Goal: Information Seeking & Learning: Learn about a topic

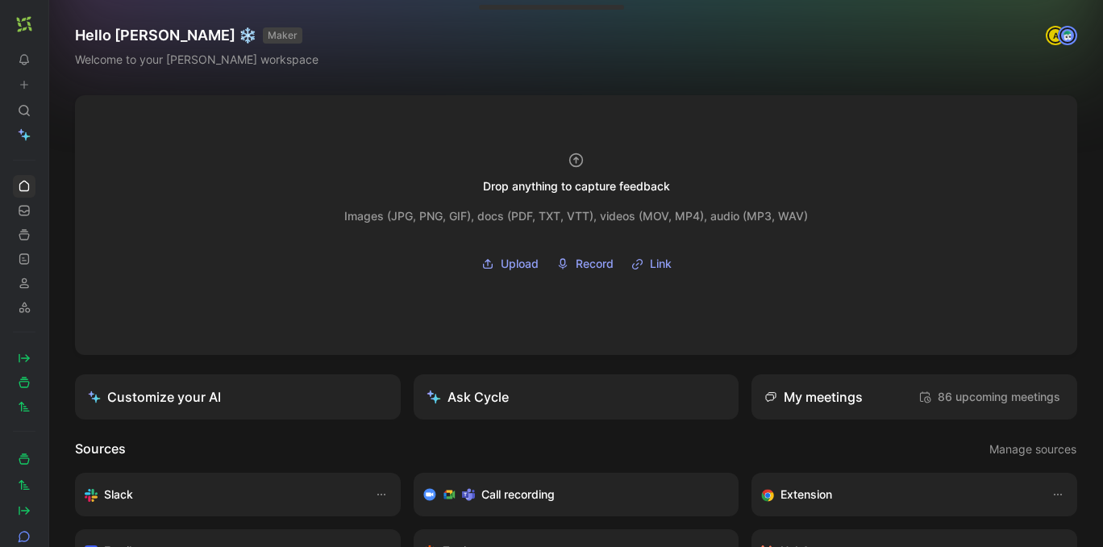
click at [52, 30] on icon at bounding box center [53, 24] width 13 height 13
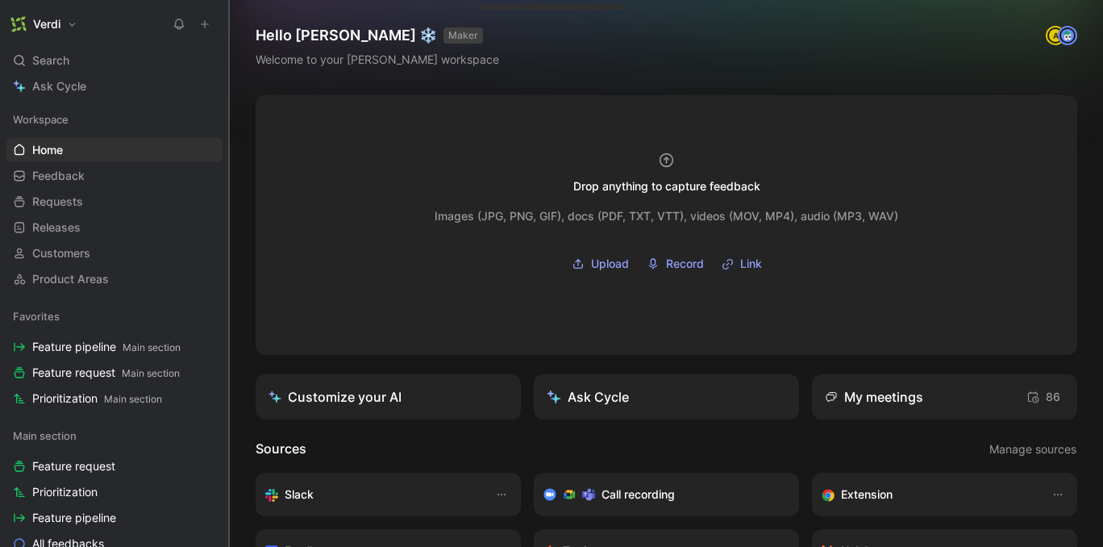
drag, startPoint x: 248, startPoint y: 100, endPoint x: 215, endPoint y: 101, distance: 32.3
click at [226, 101] on div at bounding box center [229, 273] width 6 height 547
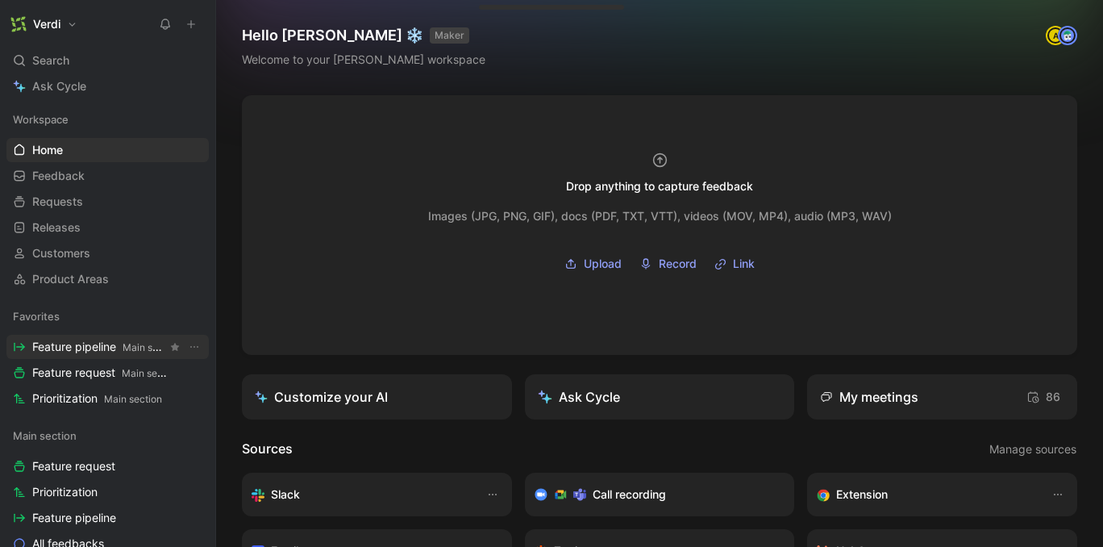
click at [102, 349] on span "Feature pipeline Main section" at bounding box center [99, 347] width 135 height 17
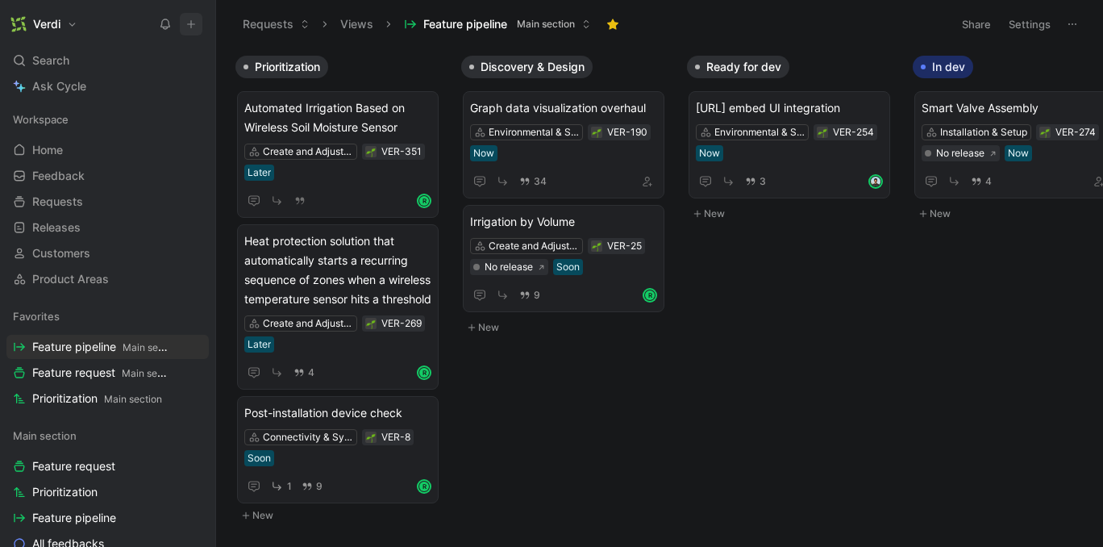
click at [193, 25] on icon at bounding box center [191, 24] width 11 height 11
click at [79, 145] on link "Home G then H" at bounding box center [107, 150] width 202 height 24
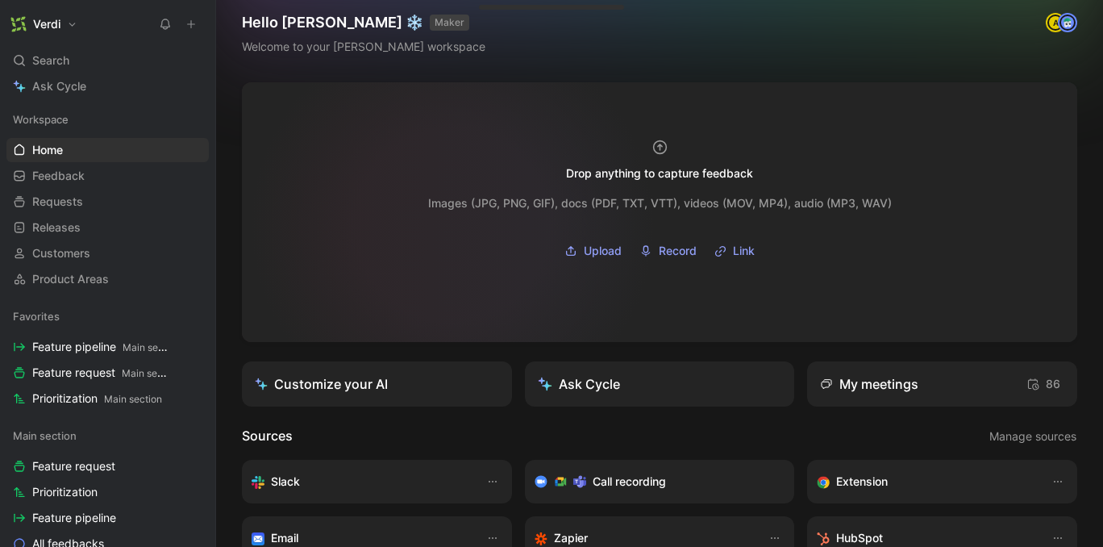
scroll to position [13, 0]
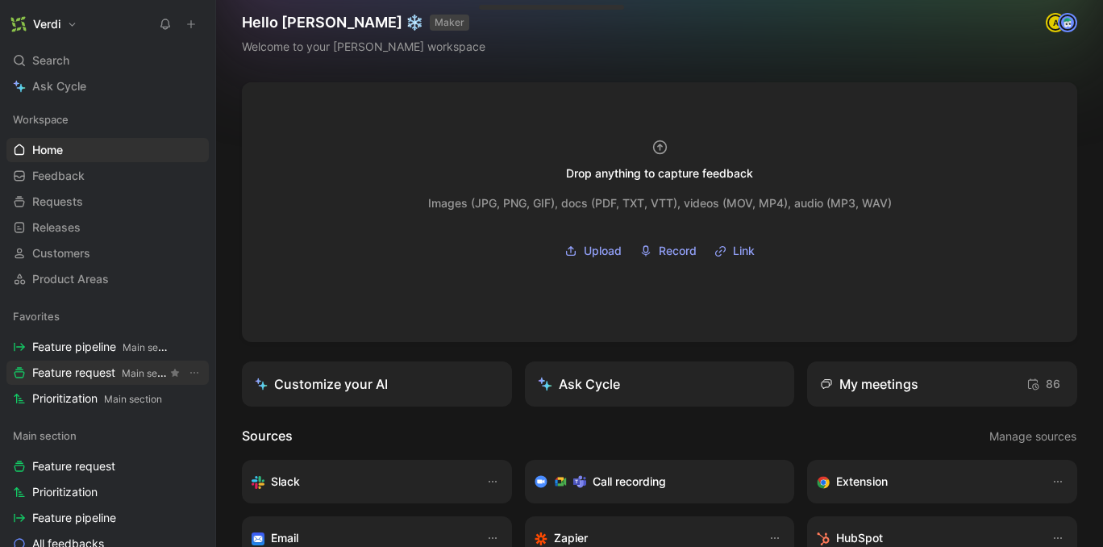
click at [106, 379] on span "Feature request Main section" at bounding box center [99, 373] width 135 height 17
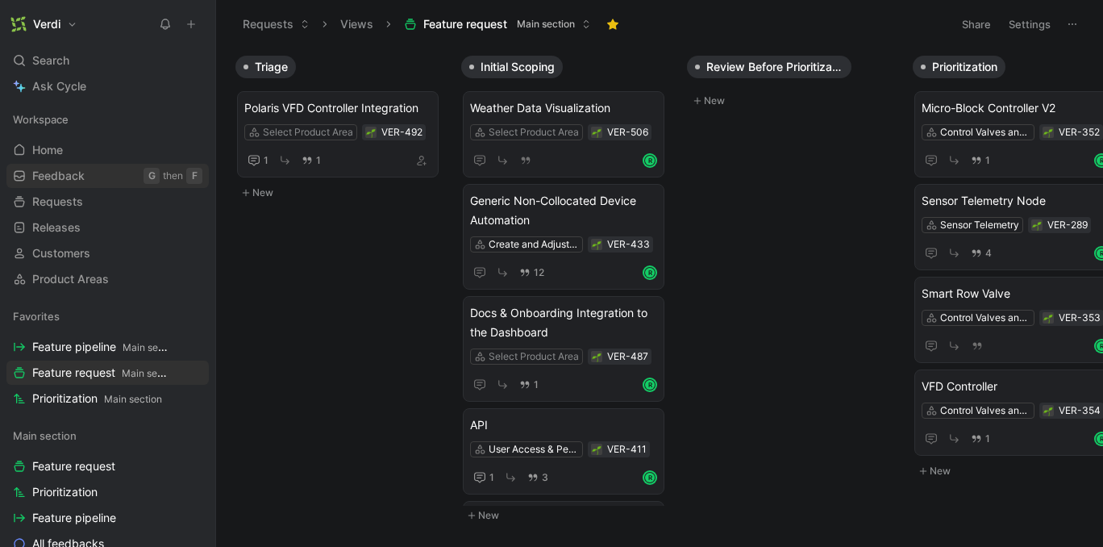
click at [82, 168] on span "Feedback" at bounding box center [58, 176] width 52 height 16
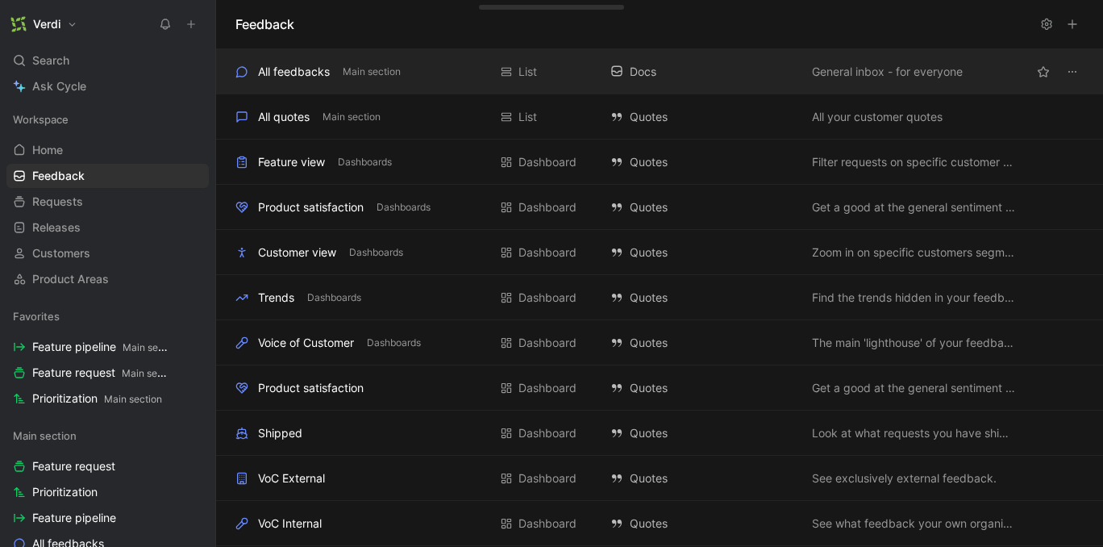
click at [277, 81] on div "All feedbacks Main section List Docs General inbox - for everyone" at bounding box center [659, 71] width 887 height 45
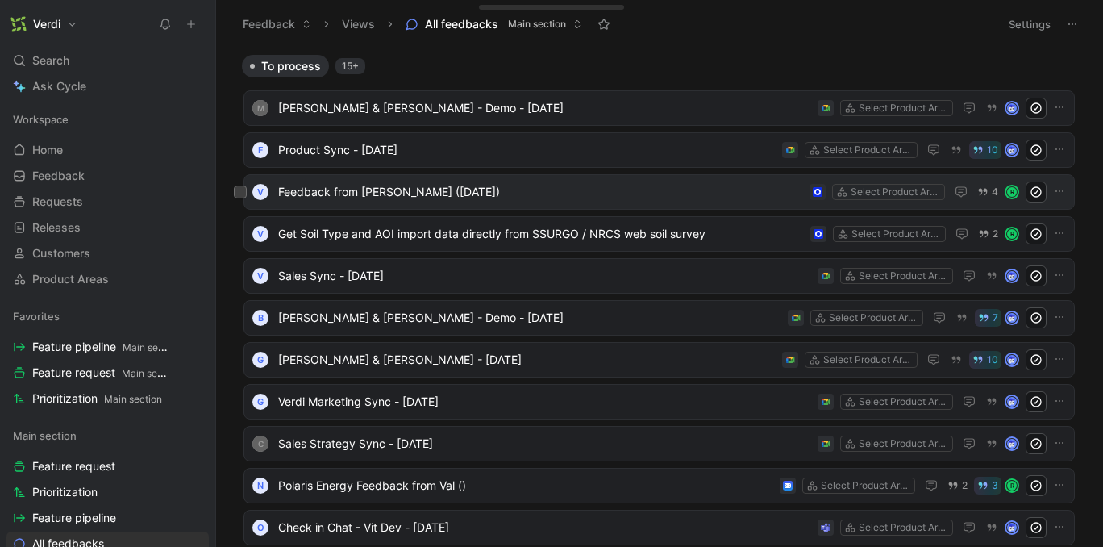
click at [388, 190] on span "Feedback from [PERSON_NAME] ([DATE])" at bounding box center [540, 191] width 525 height 19
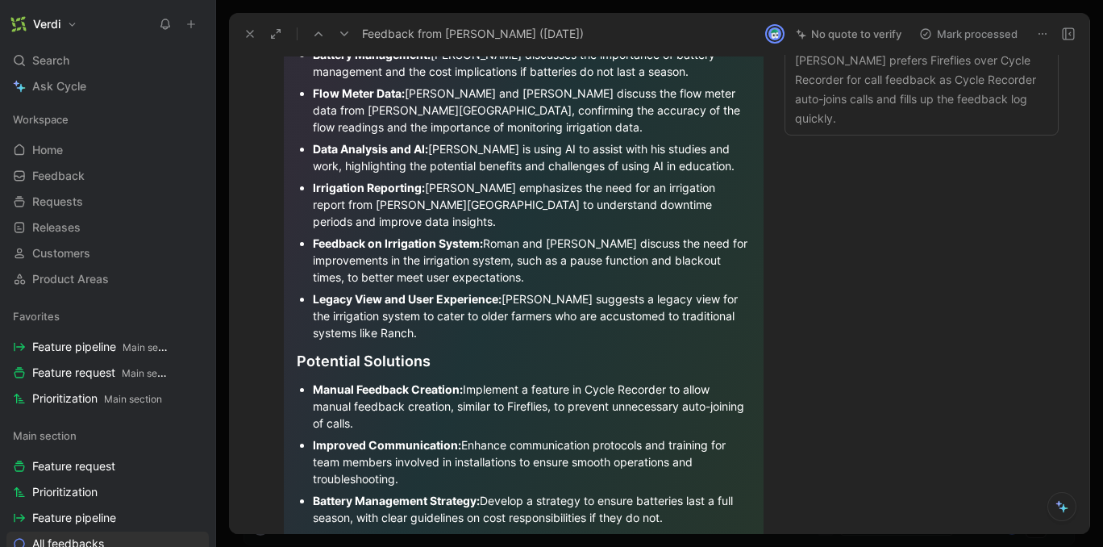
scroll to position [426, 0]
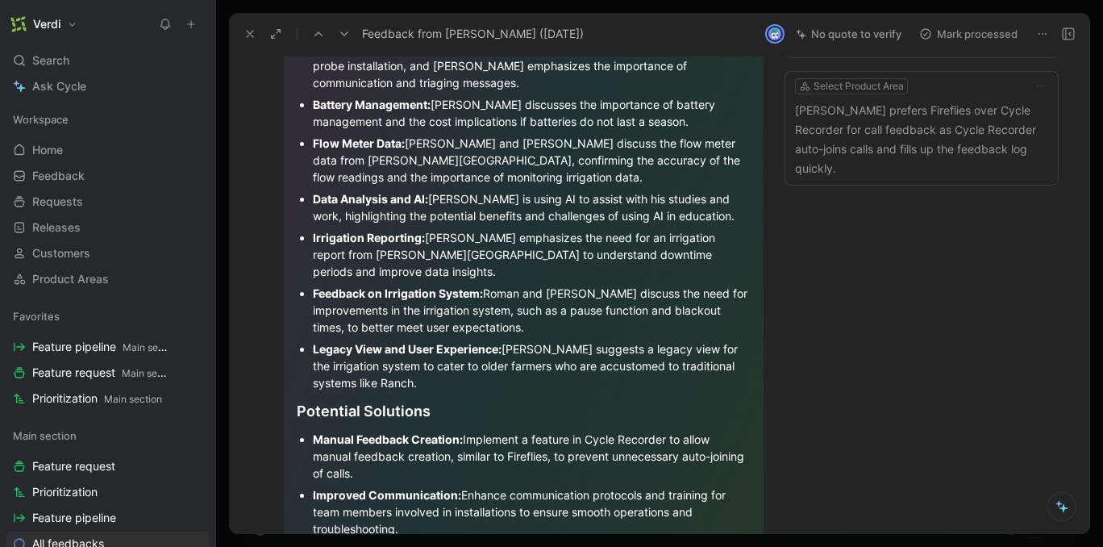
click at [252, 33] on icon at bounding box center [250, 33] width 13 height 13
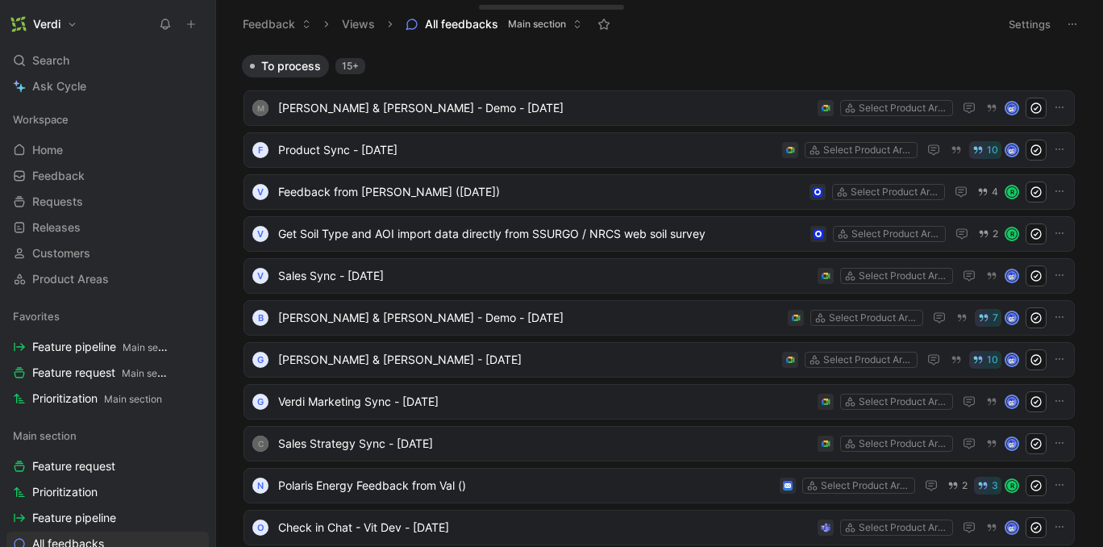
click at [194, 26] on icon at bounding box center [191, 24] width 11 height 11
click at [371, 240] on span "Get Soil Type and AOI import data directly from SSURGO / NRCS web soil survey" at bounding box center [541, 233] width 526 height 19
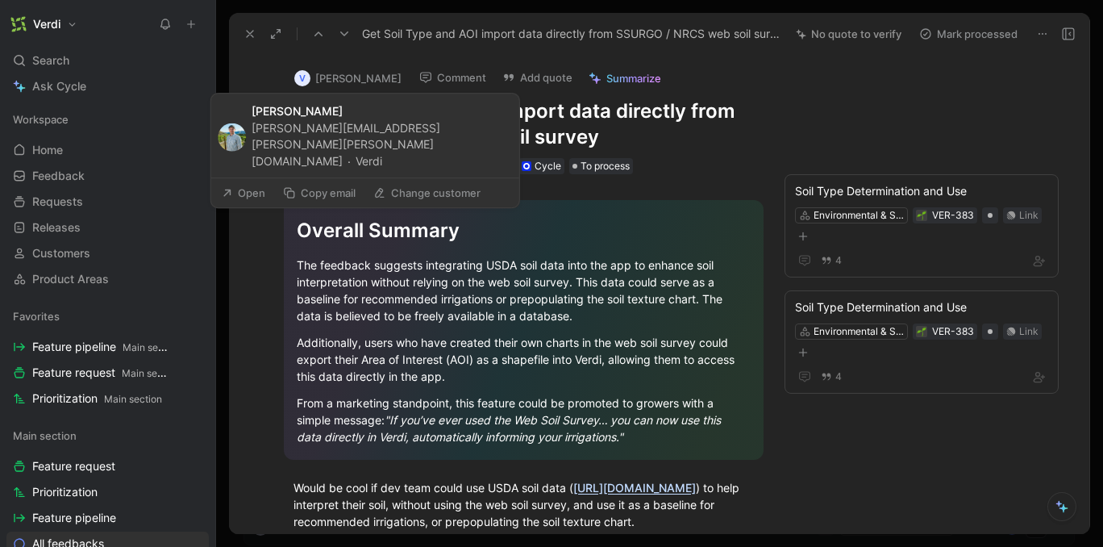
click at [365, 78] on button "V [PERSON_NAME]" at bounding box center [348, 78] width 122 height 24
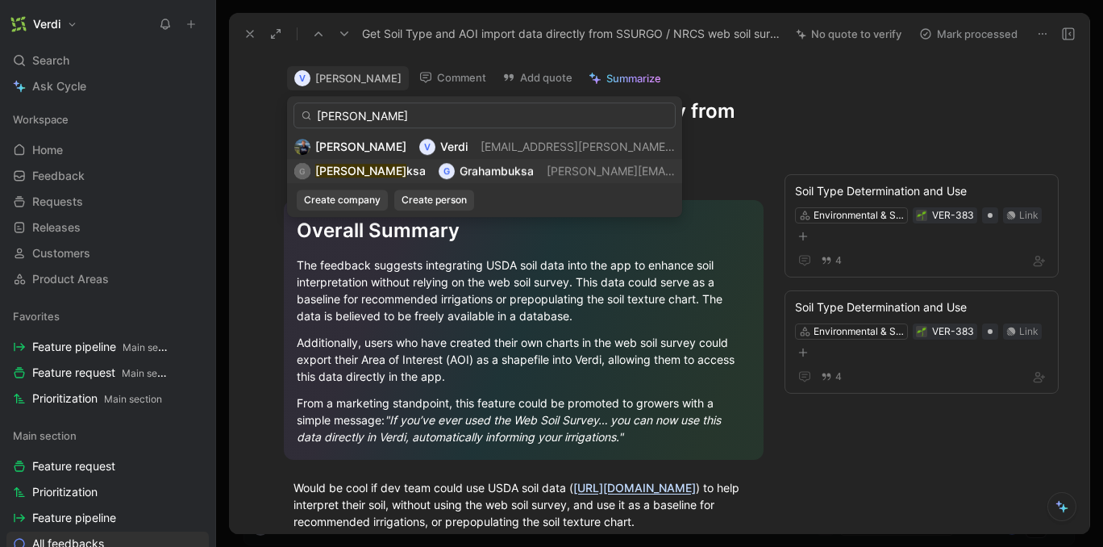
type input "[PERSON_NAME]"
click at [460, 170] on span "Grahambuksa" at bounding box center [497, 171] width 74 height 14
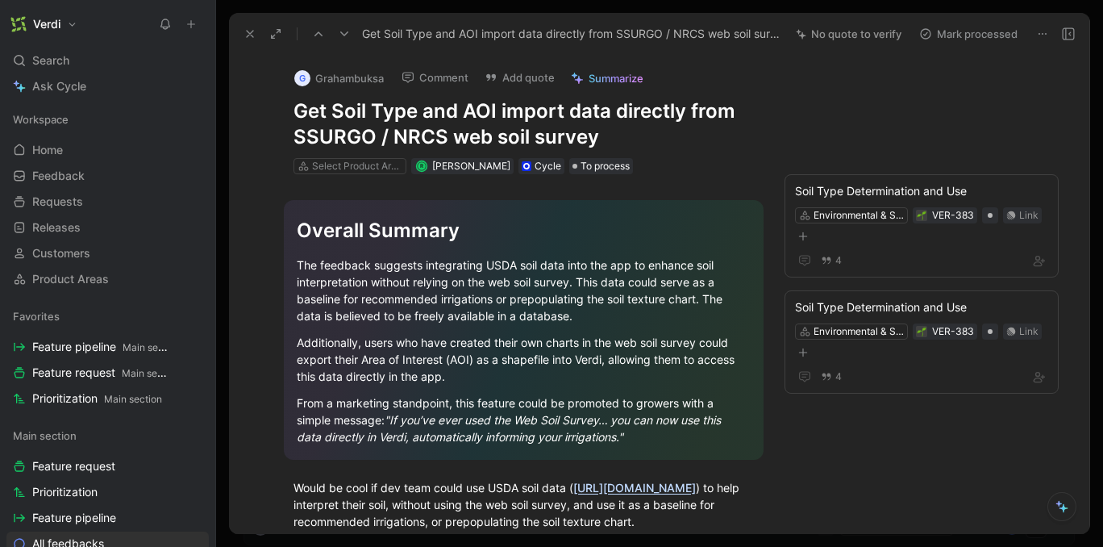
click at [611, 134] on h1 "Get Soil Type and AOI import data directly from SSURGO / NRCS web soil survey" at bounding box center [524, 124] width 461 height 52
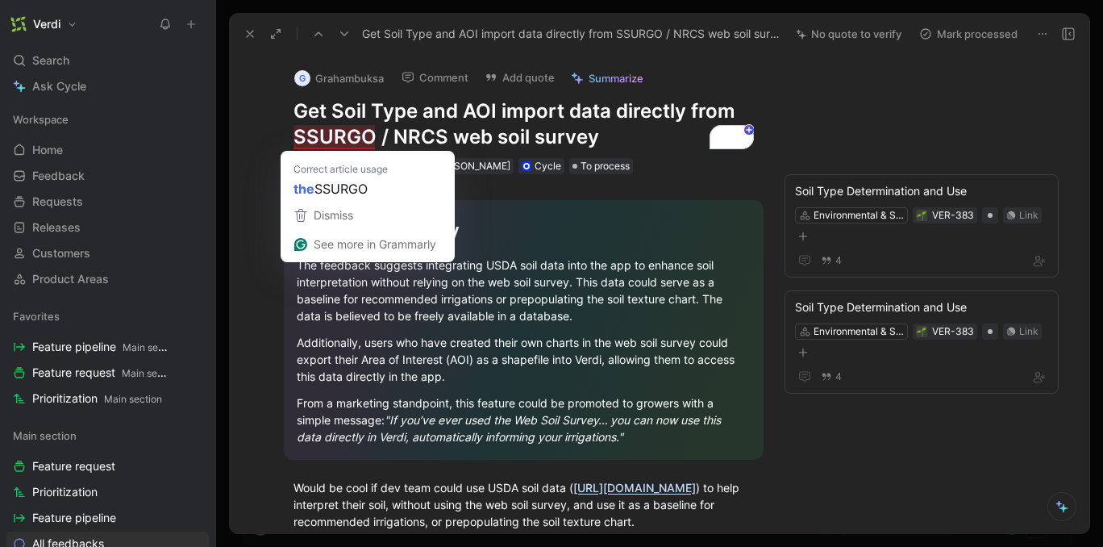
click at [305, 106] on h1 "Get Soil Type and AOI import data directly from SSURGO / NRCS web soil survey" at bounding box center [524, 124] width 461 height 52
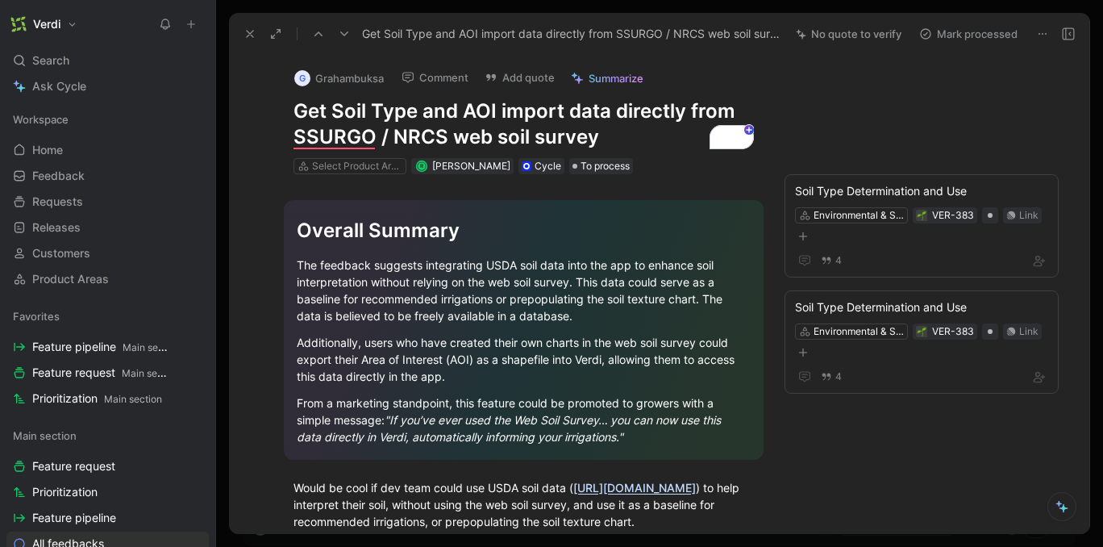
click at [191, 26] on icon at bounding box center [191, 24] width 11 height 11
click at [462, 139] on h1 "Get Soil Type and AOI import data directly from SSURGO / NRCS web soil survey" at bounding box center [524, 124] width 461 height 52
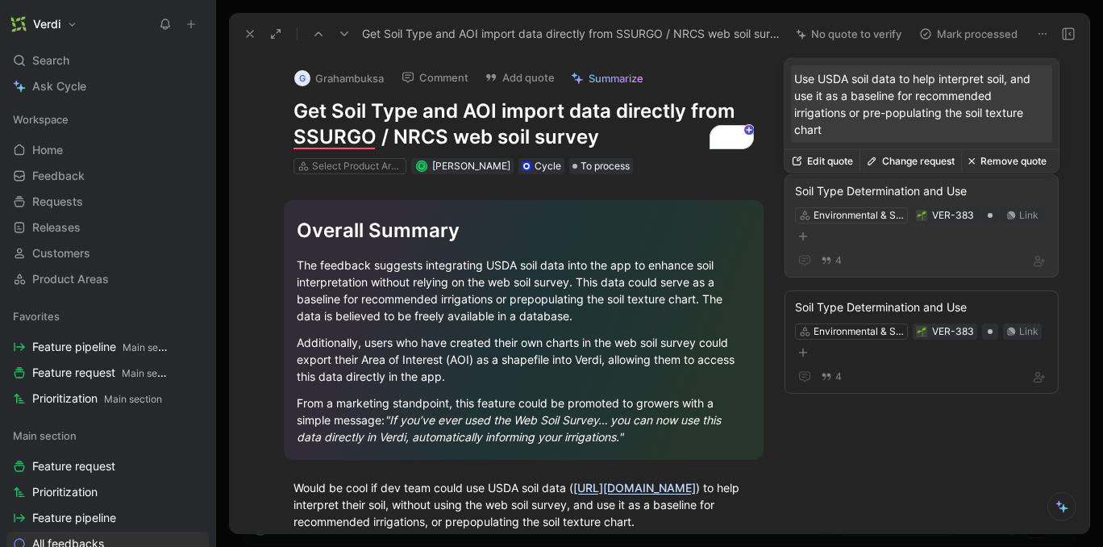
click at [887, 251] on div "4" at bounding box center [921, 260] width 253 height 19
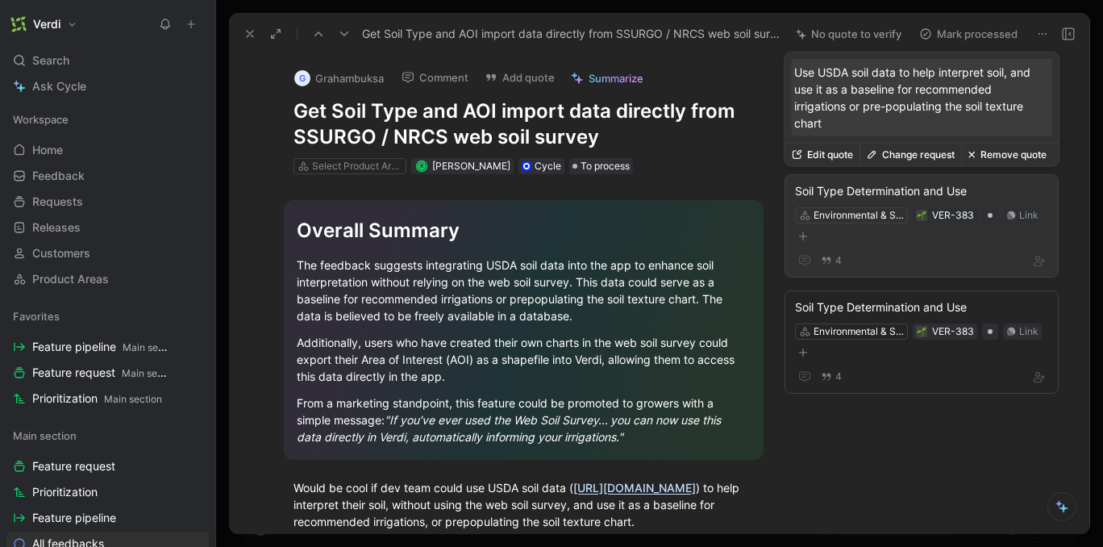
click at [857, 236] on div "Environmental & Soil Moisture Data VER-383 Link" at bounding box center [922, 226] width 256 height 40
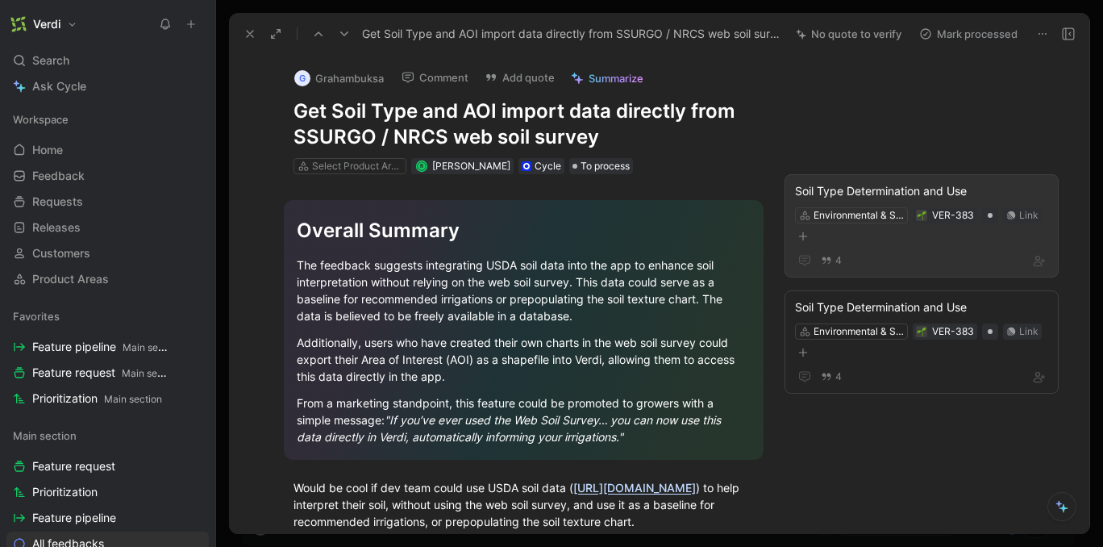
click at [854, 190] on div "Soil Type Determination and Use" at bounding box center [921, 190] width 253 height 19
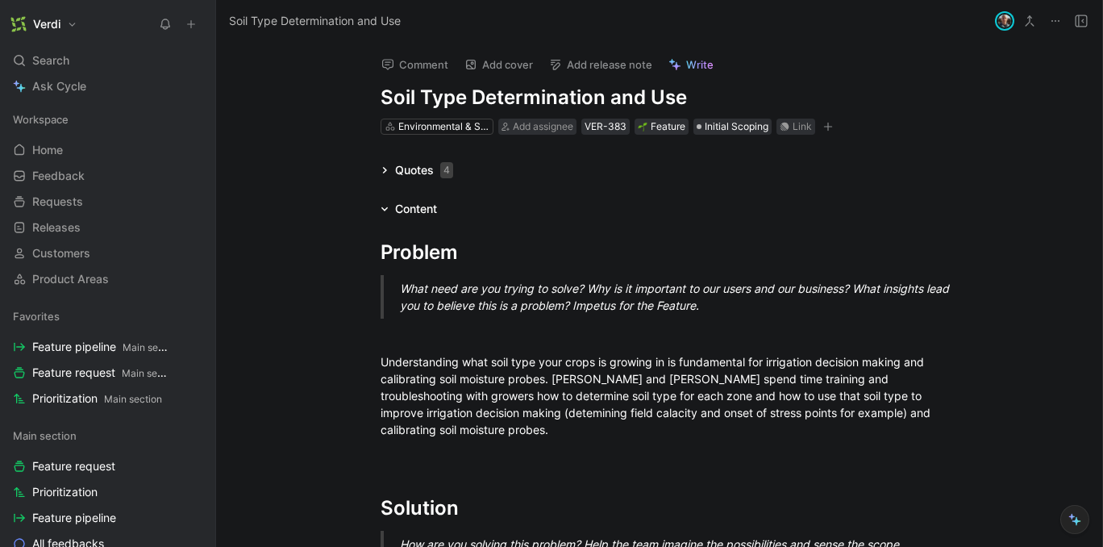
drag, startPoint x: 404, startPoint y: 100, endPoint x: 528, endPoint y: 100, distance: 124.2
click at [528, 100] on h1 "Soil Type Determination and Use" at bounding box center [660, 98] width 558 height 26
click at [388, 173] on icon at bounding box center [385, 170] width 8 height 8
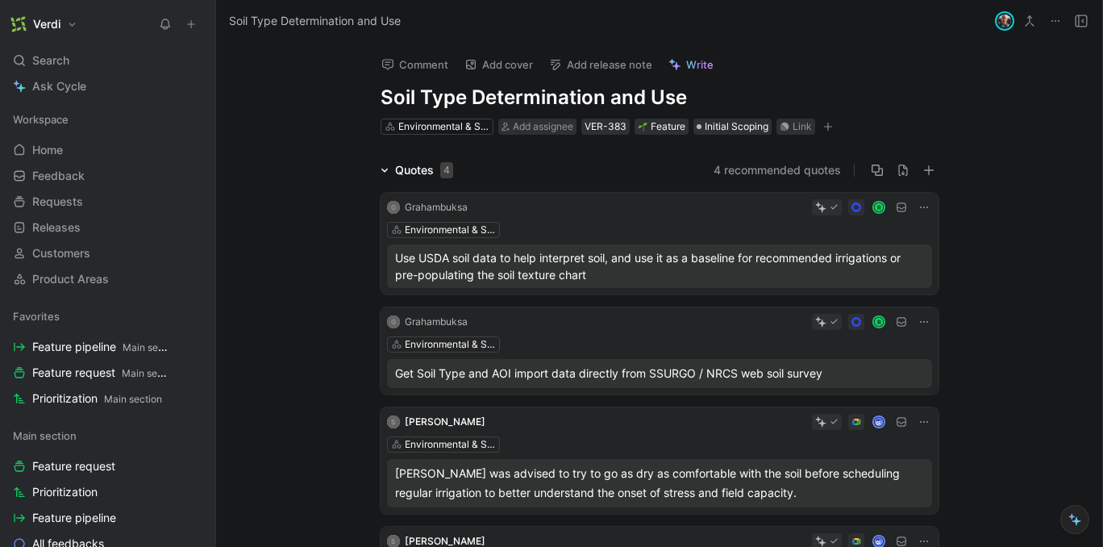
click at [386, 169] on icon at bounding box center [385, 170] width 8 height 8
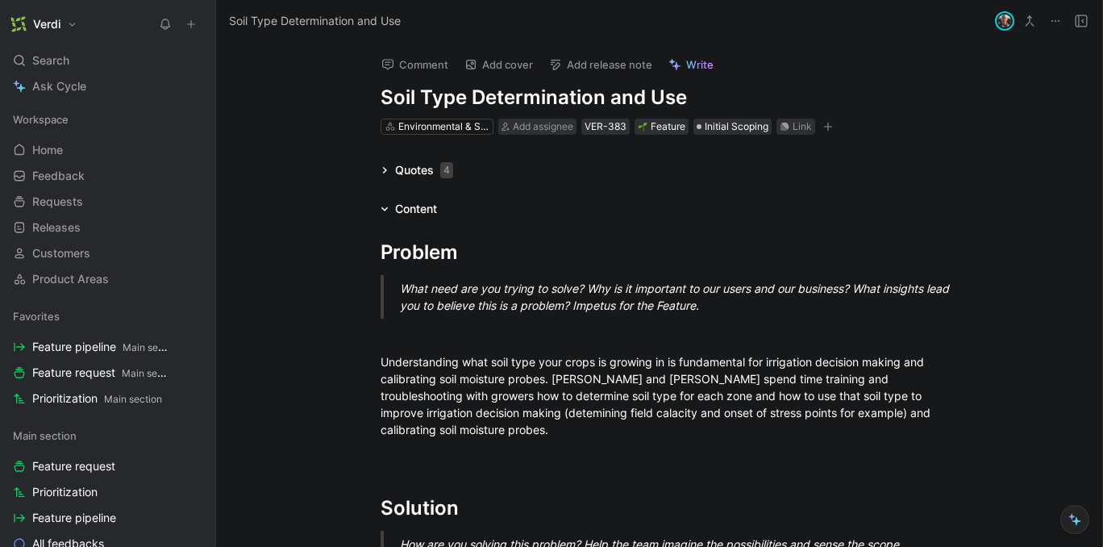
click at [389, 208] on div "Content" at bounding box center [408, 208] width 69 height 19
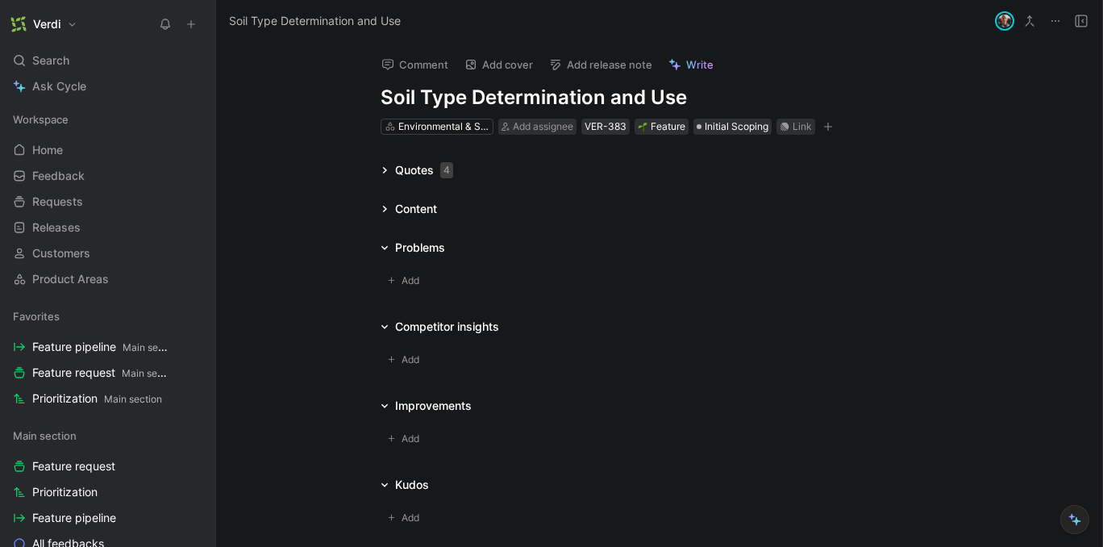
click at [385, 206] on icon at bounding box center [384, 209] width 4 height 6
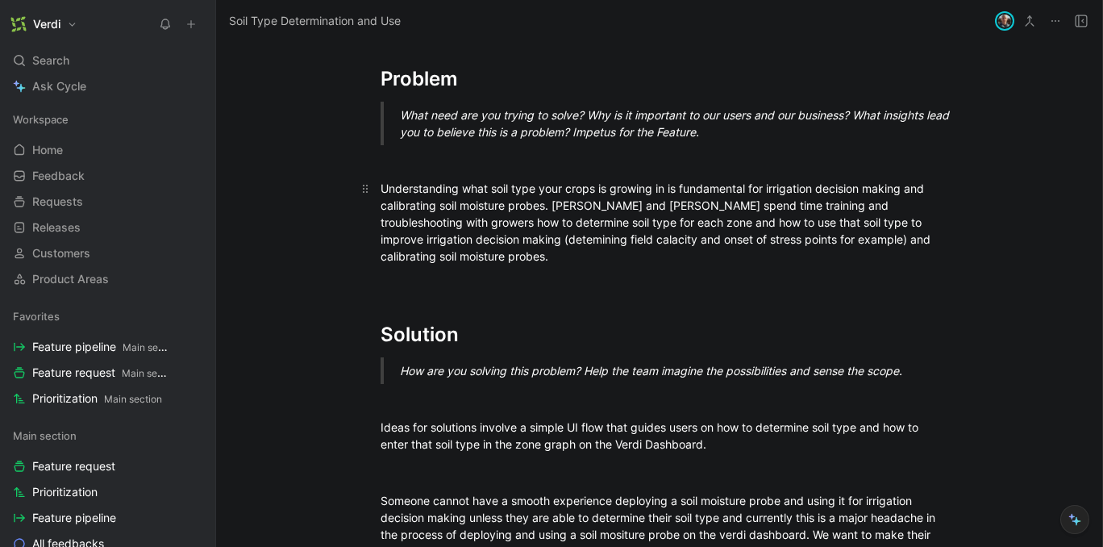
click at [410, 207] on div "Understanding what soil type your crops is growing in is fundamental for irriga…" at bounding box center [660, 222] width 558 height 85
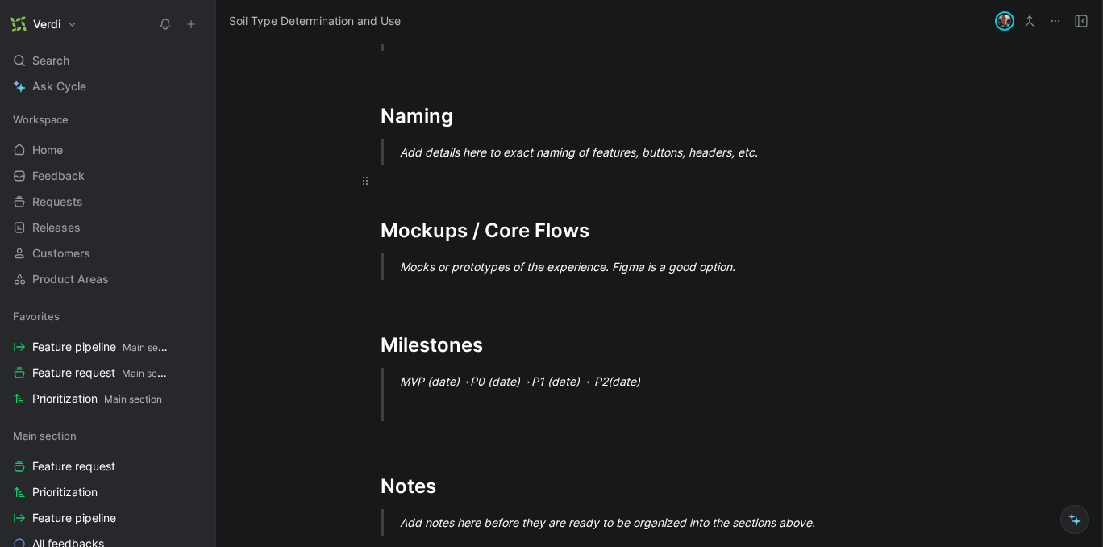
scroll to position [1162, 0]
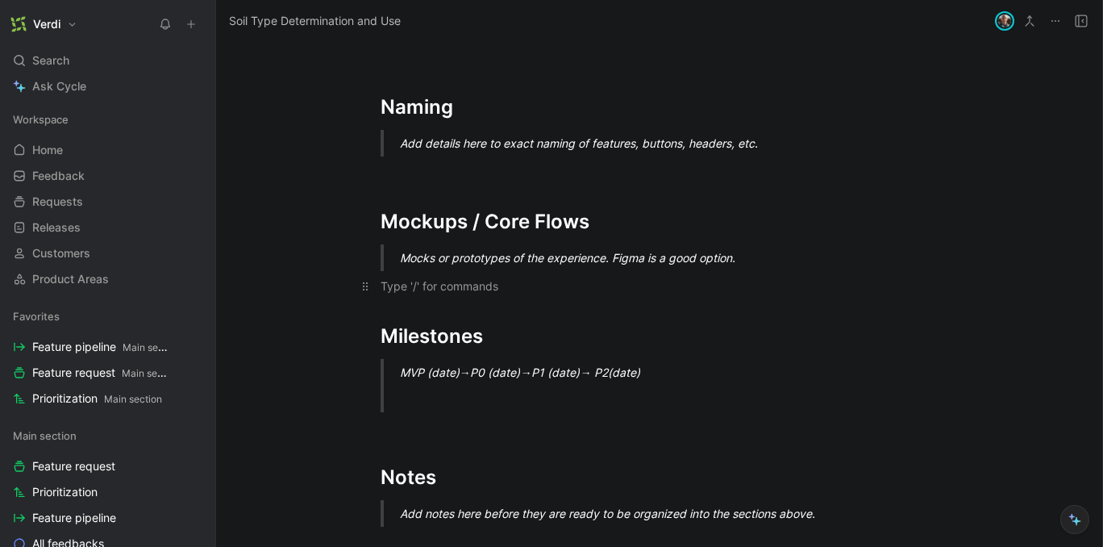
click at [411, 294] on div "To enrich screen reader interactions, please activate Accessibility in Grammarl…" at bounding box center [660, 285] width 558 height 17
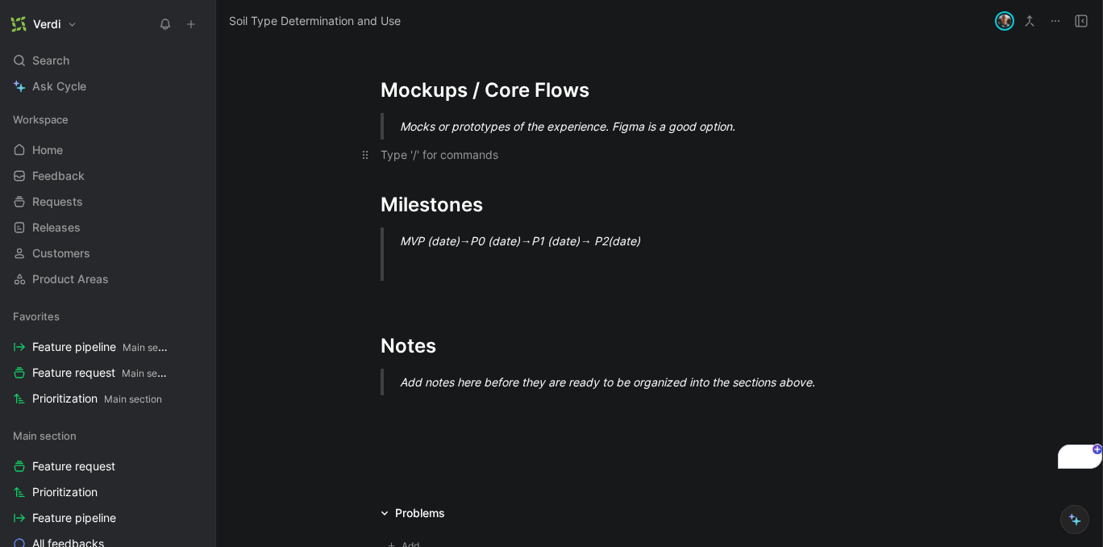
scroll to position [1297, 0]
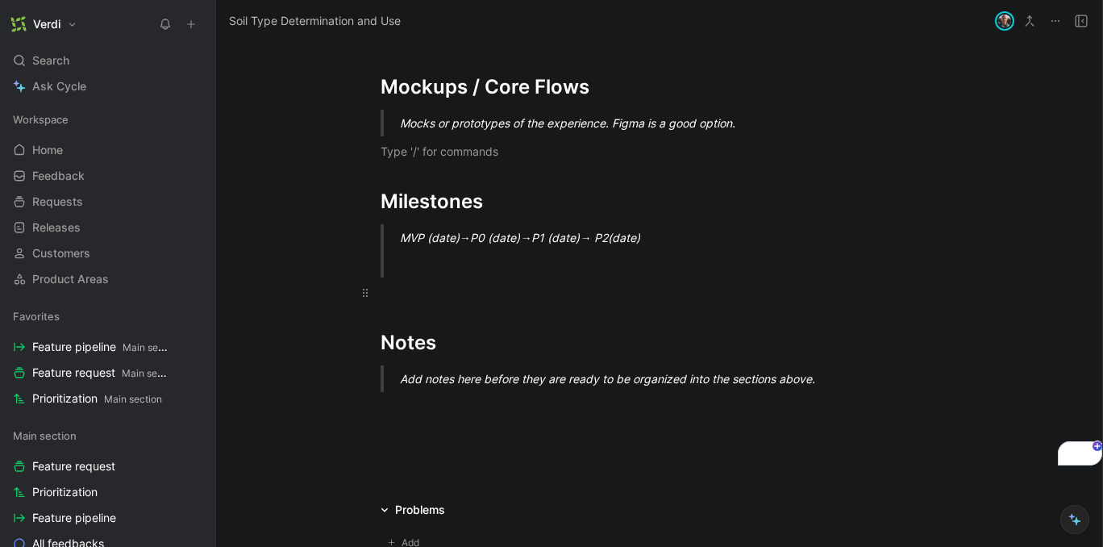
drag, startPoint x: 415, startPoint y: 446, endPoint x: 415, endPoint y: 432, distance: 13.7
click at [415, 420] on p "To enrich screen reader interactions, please activate Accessibility in Grammarl…" at bounding box center [659, 407] width 619 height 27
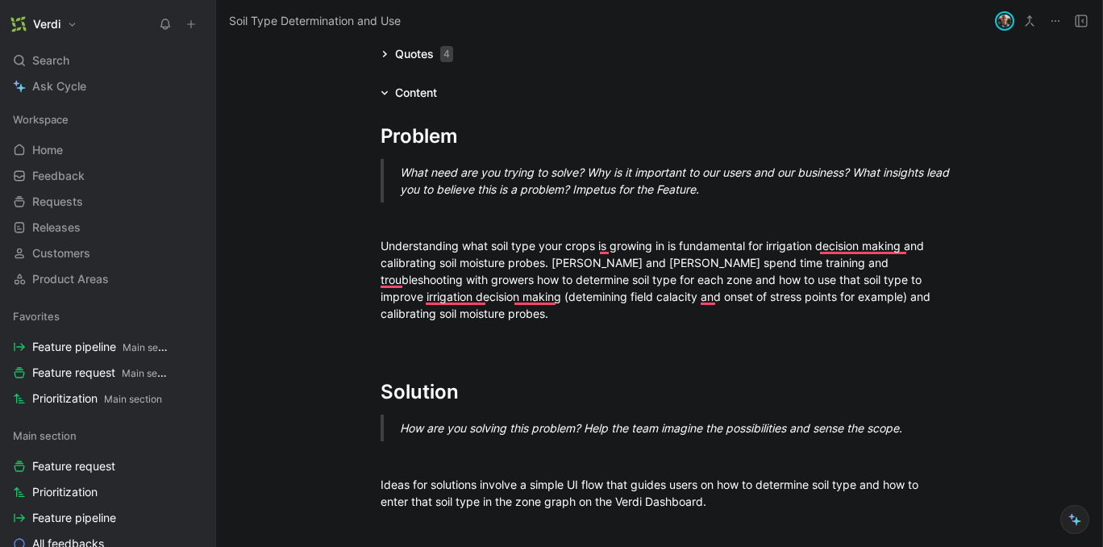
scroll to position [0, 0]
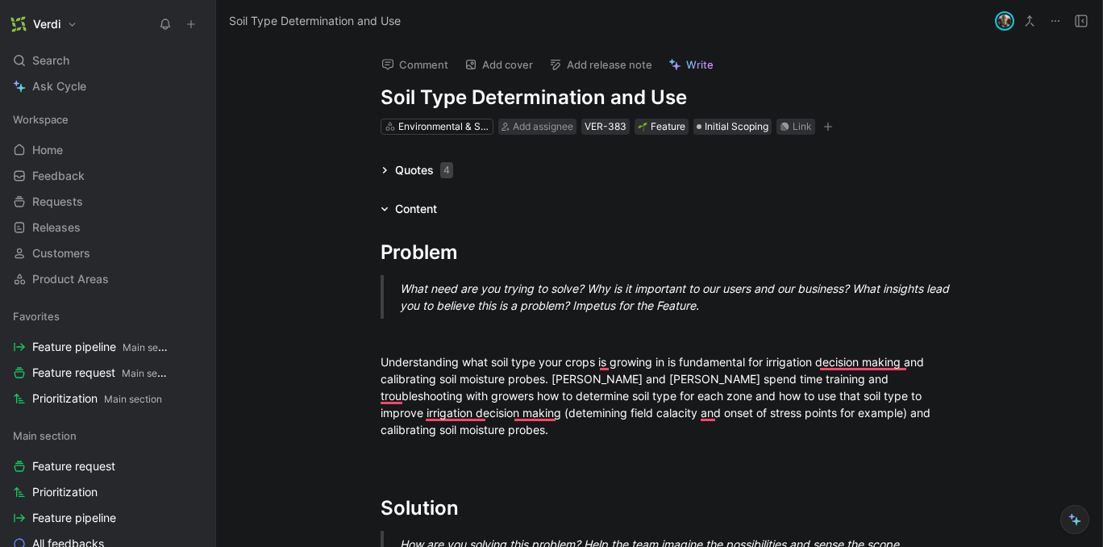
click at [402, 169] on div "Quotes 4" at bounding box center [424, 170] width 58 height 19
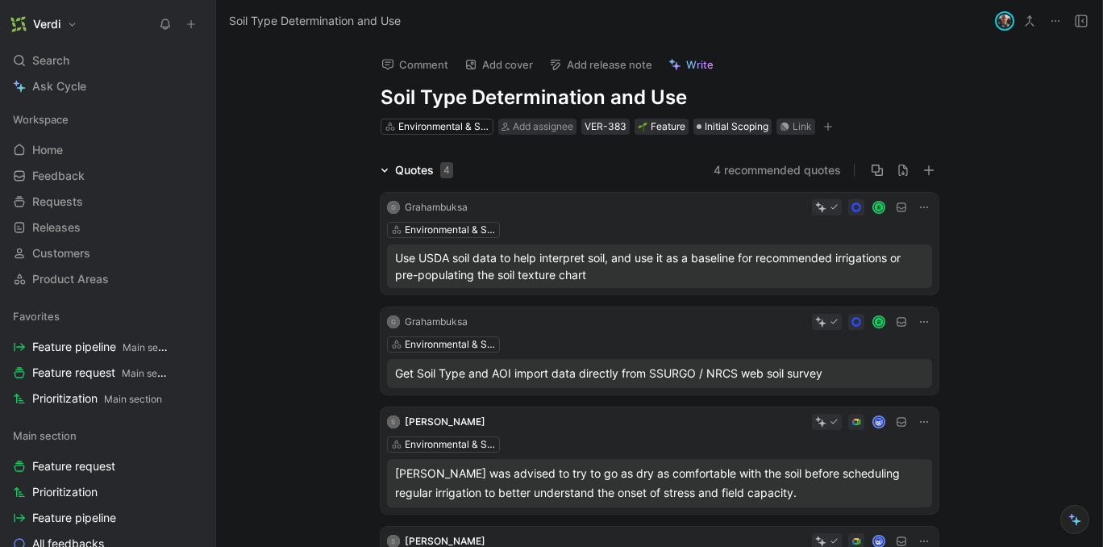
click at [539, 210] on div "R" at bounding box center [703, 207] width 458 height 16
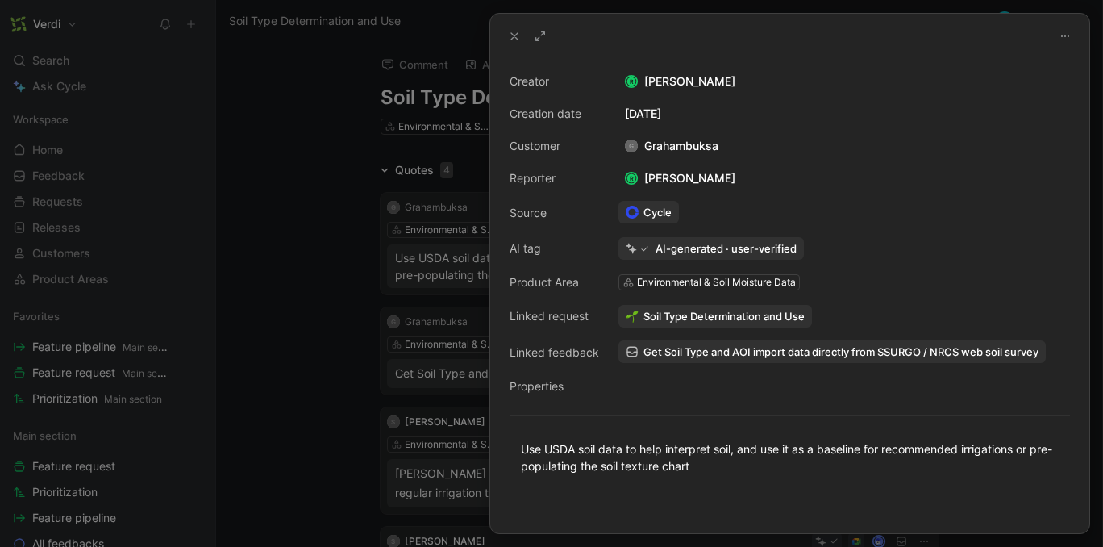
click at [511, 38] on use at bounding box center [514, 36] width 6 height 6
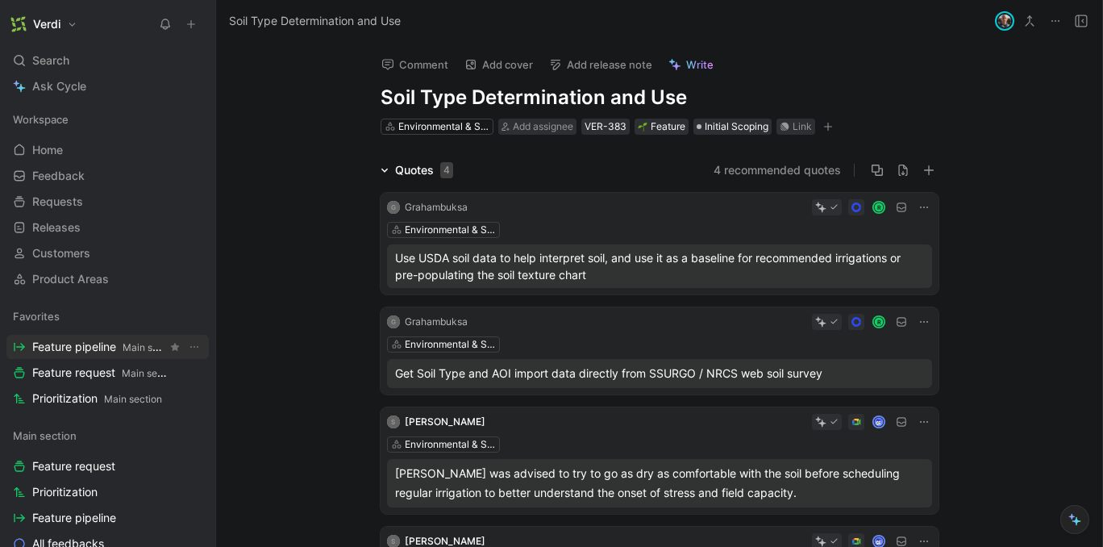
click at [98, 343] on span "Feature pipeline Main section" at bounding box center [99, 347] width 135 height 17
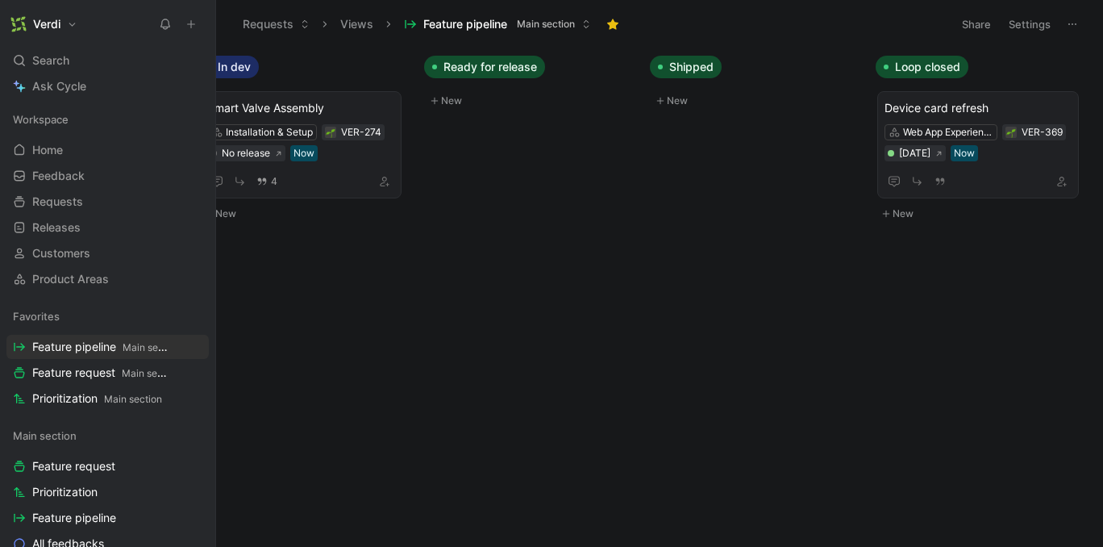
scroll to position [0, 719]
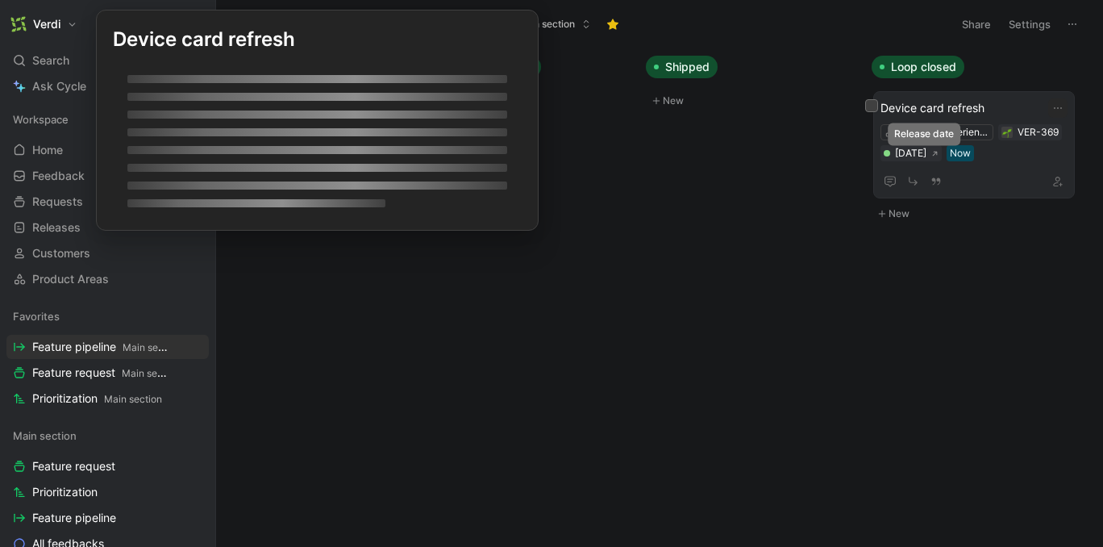
click at [922, 153] on div "[DATE]" at bounding box center [910, 153] width 31 height 16
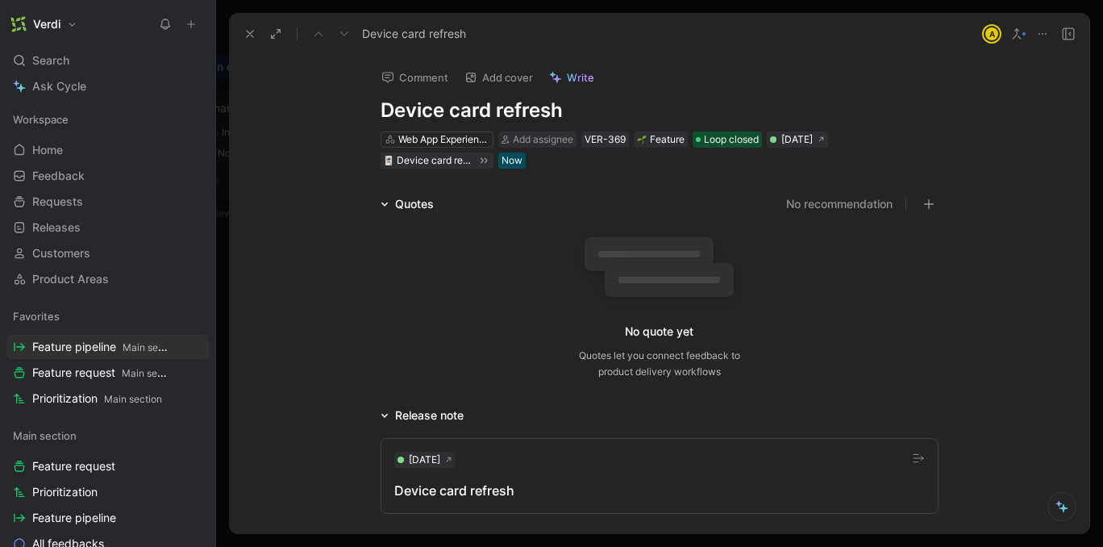
click at [385, 202] on icon at bounding box center [385, 204] width 8 height 8
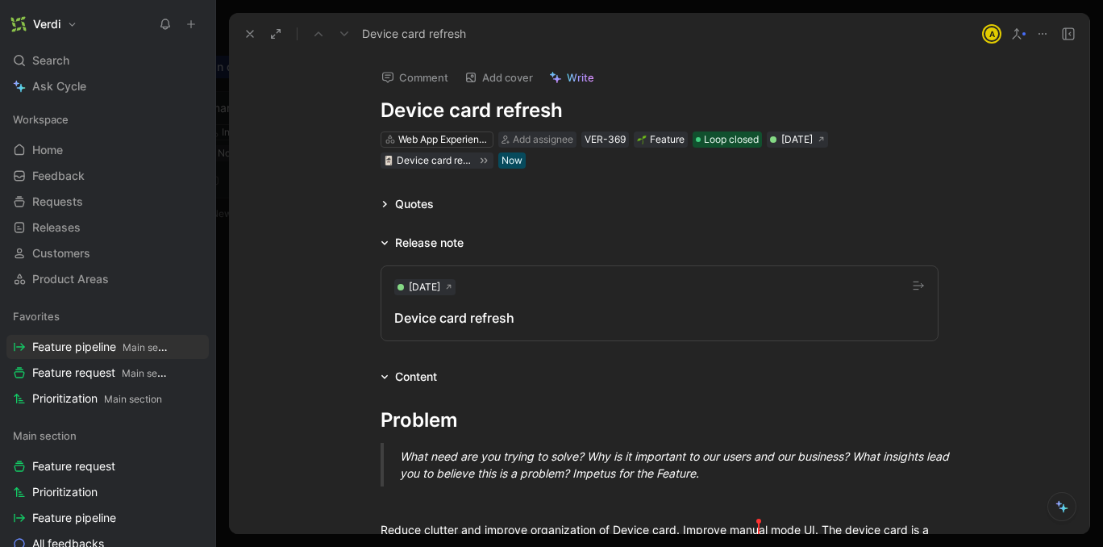
click at [475, 319] on div "Device card refresh" at bounding box center [659, 317] width 531 height 19
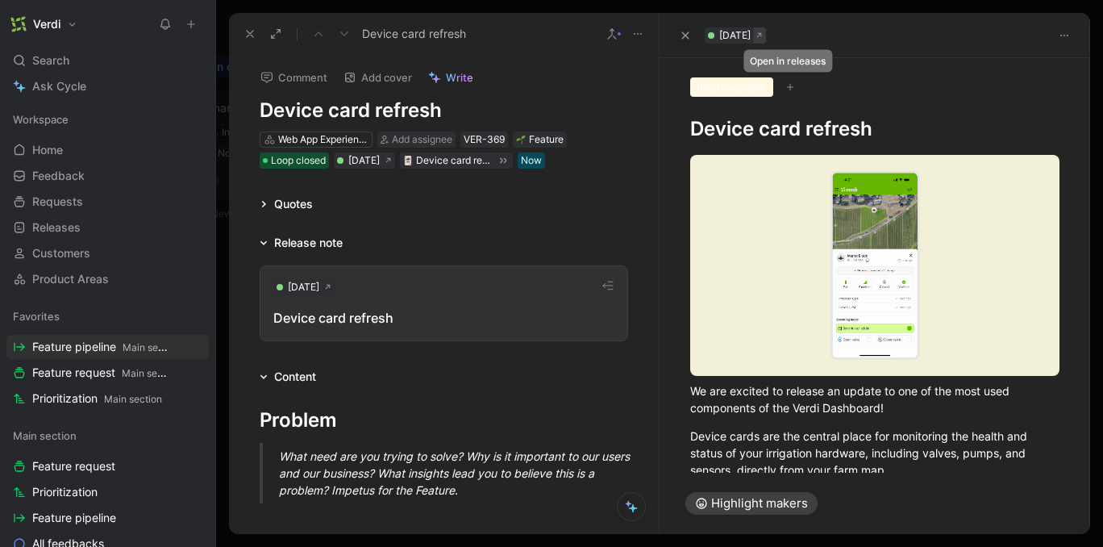
click at [762, 35] on icon at bounding box center [759, 35] width 5 height 5
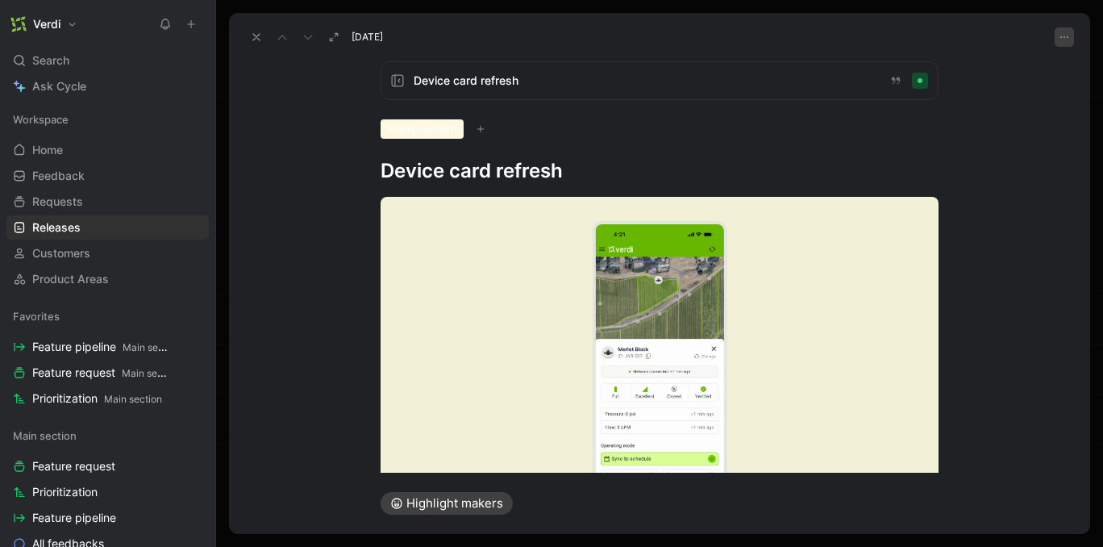
click at [1069, 31] on icon "button" at bounding box center [1064, 37] width 13 height 13
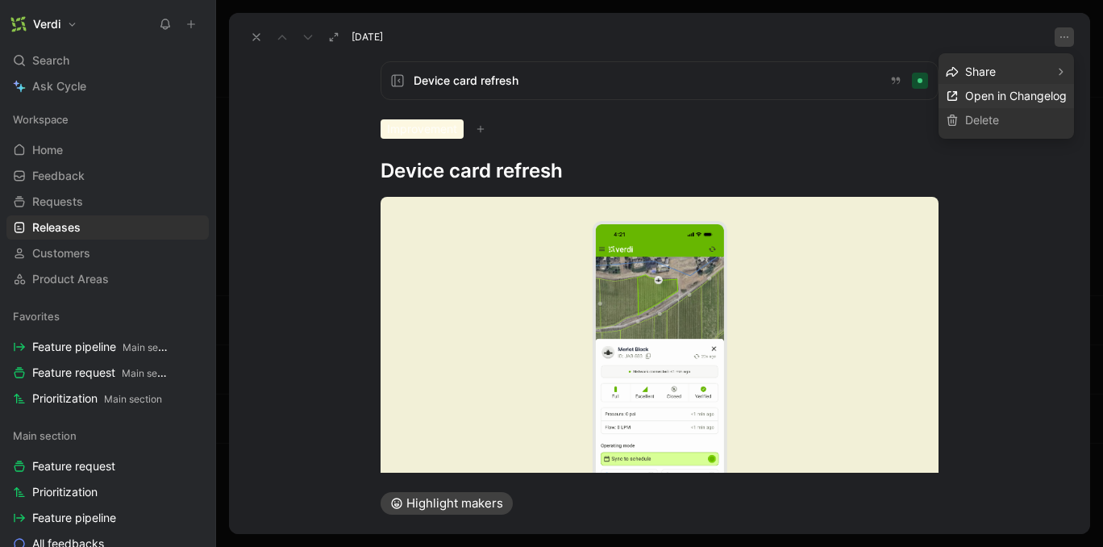
click at [1033, 94] on span "Open in Changelog" at bounding box center [1016, 96] width 102 height 14
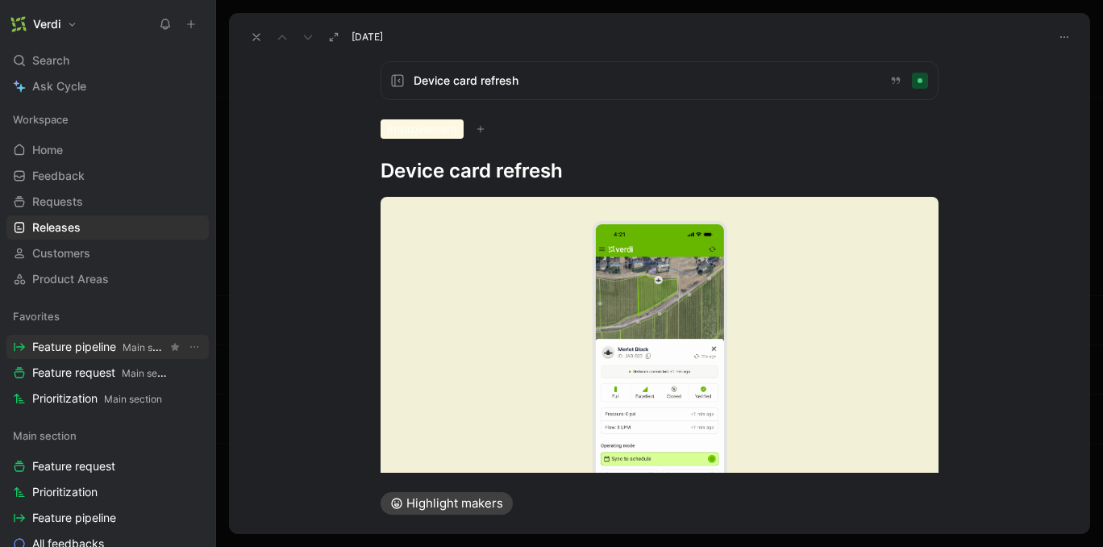
click at [78, 355] on link "Feature pipeline Main section" at bounding box center [107, 347] width 202 height 24
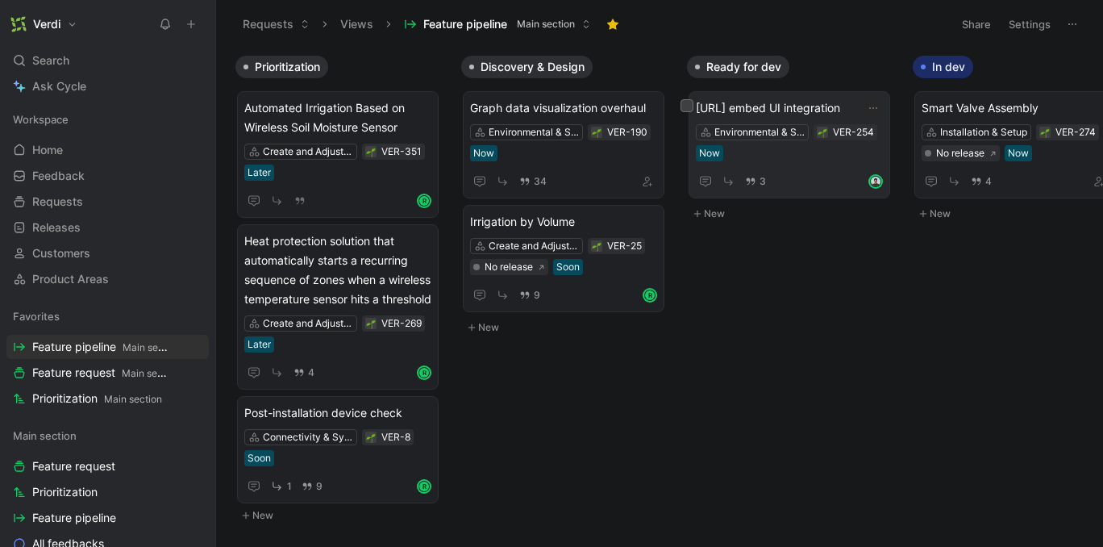
click at [765, 115] on span "[URL] embed UI integration" at bounding box center [789, 107] width 187 height 19
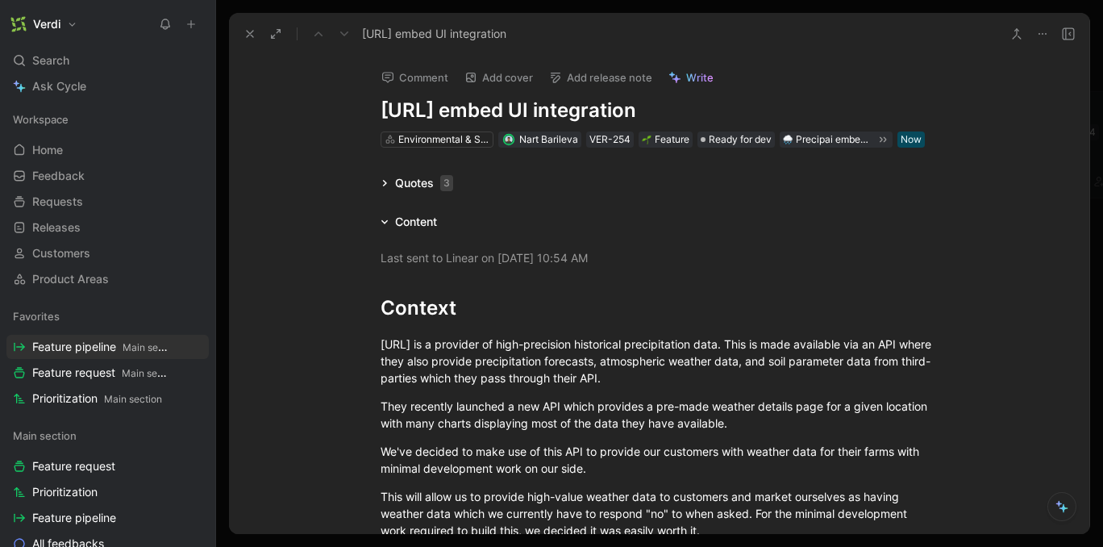
click at [440, 116] on h1 "[URL] embed UI integration" at bounding box center [660, 111] width 558 height 26
click at [504, 116] on h1 "[URL] embed UI integration" at bounding box center [660, 111] width 558 height 26
click at [250, 38] on icon at bounding box center [250, 33] width 13 height 13
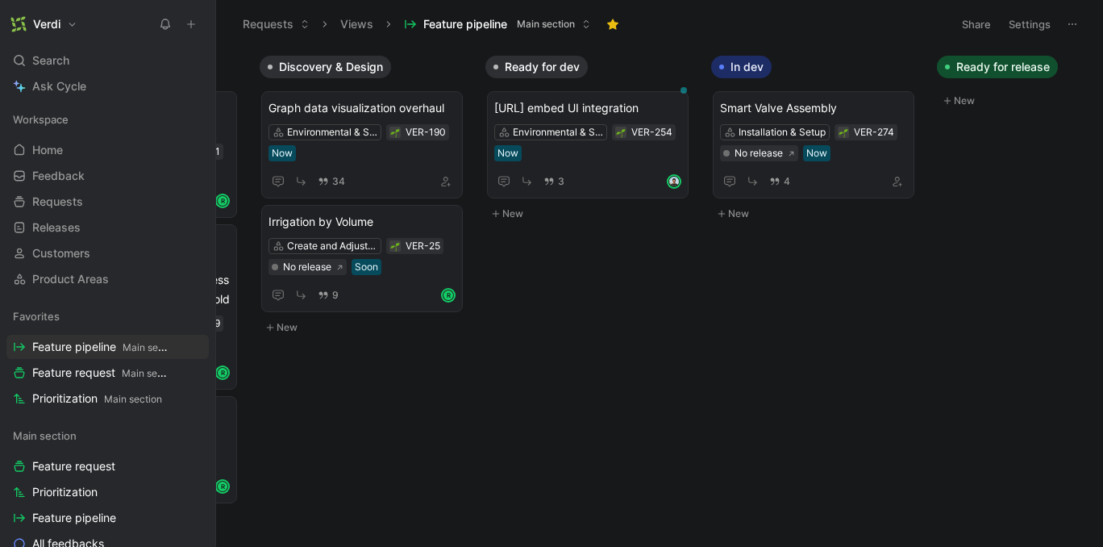
scroll to position [0, 206]
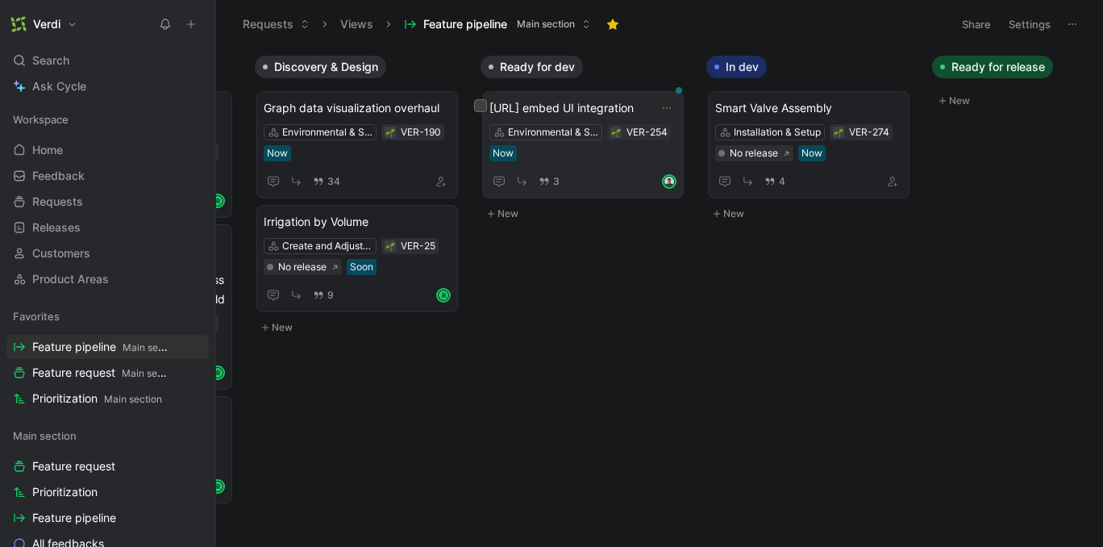
click at [620, 119] on div "[URL] embed UI integration Environmental & Soil Moisture Data VER-254 Now 3" at bounding box center [583, 144] width 187 height 93
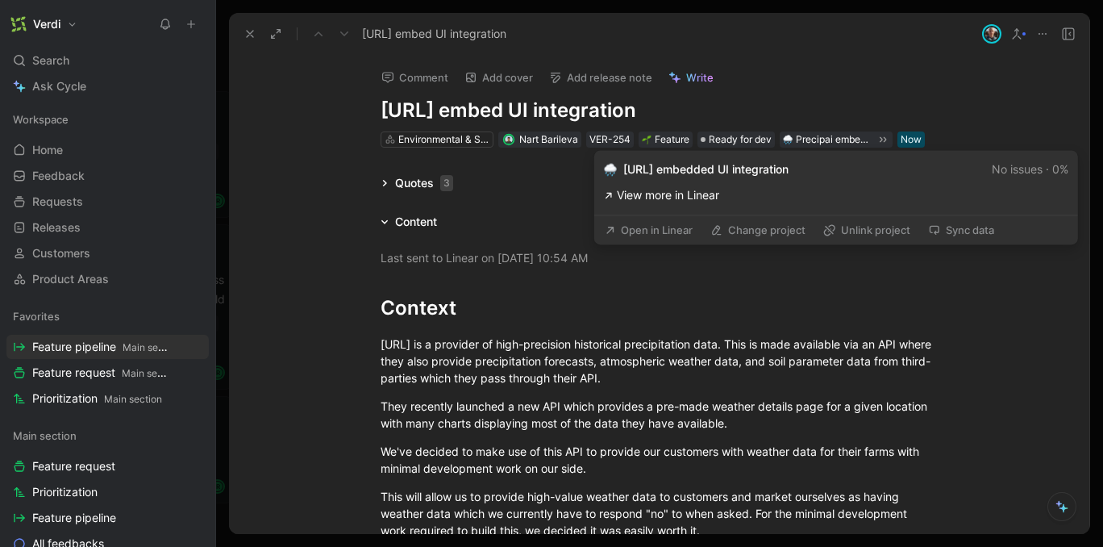
click at [707, 197] on link "View more in Linear" at bounding box center [836, 195] width 465 height 19
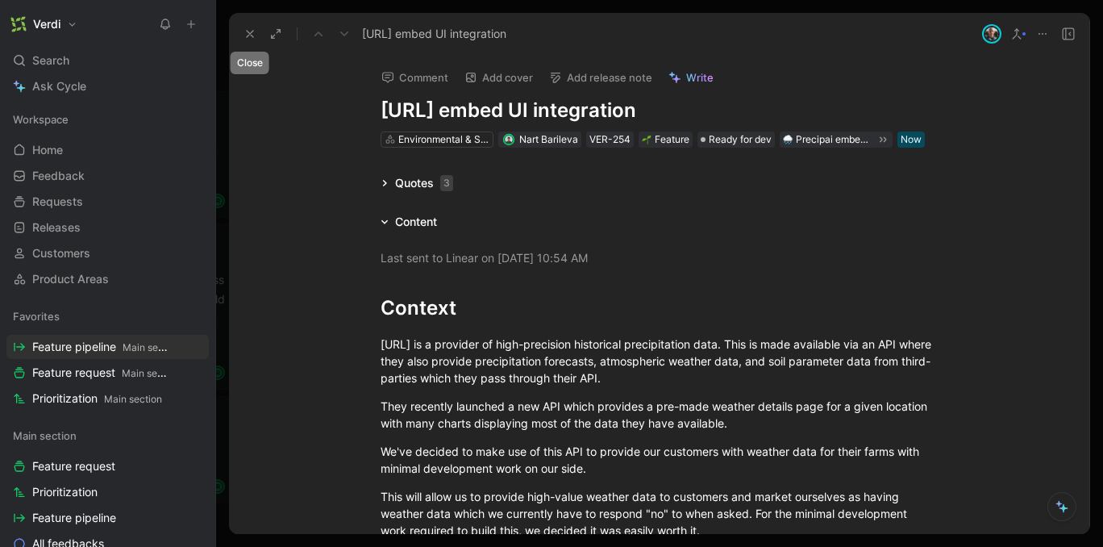
click at [256, 35] on button at bounding box center [250, 34] width 23 height 23
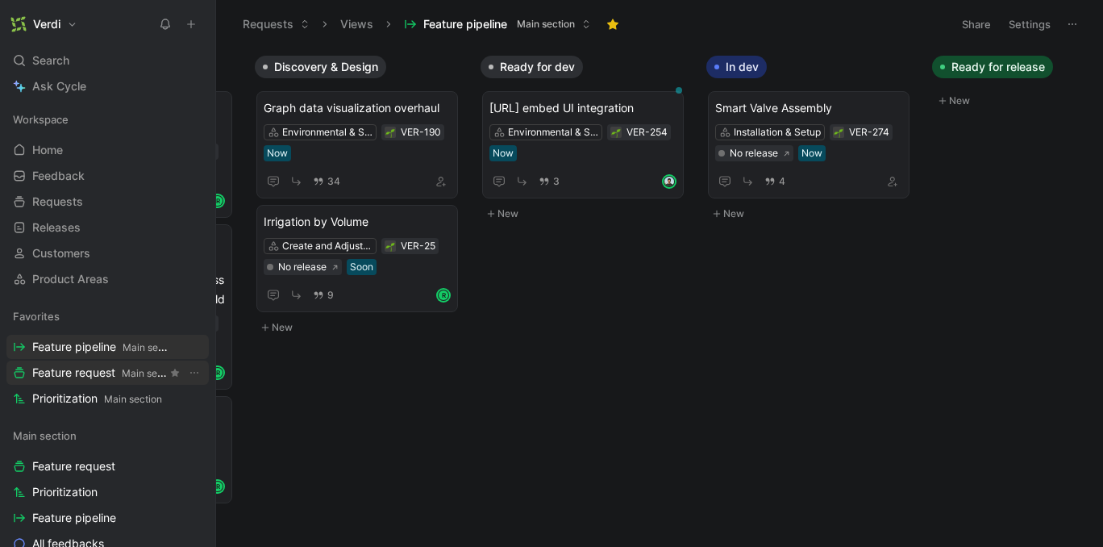
click at [97, 369] on span "Feature request Main section" at bounding box center [99, 373] width 135 height 17
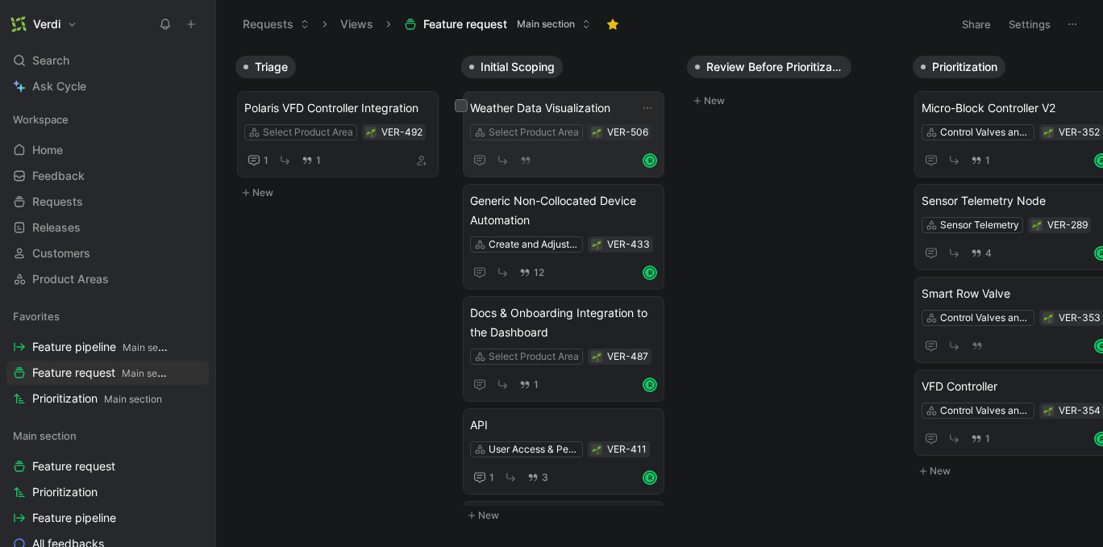
click at [616, 114] on span "Weather Data Visualization" at bounding box center [563, 107] width 187 height 19
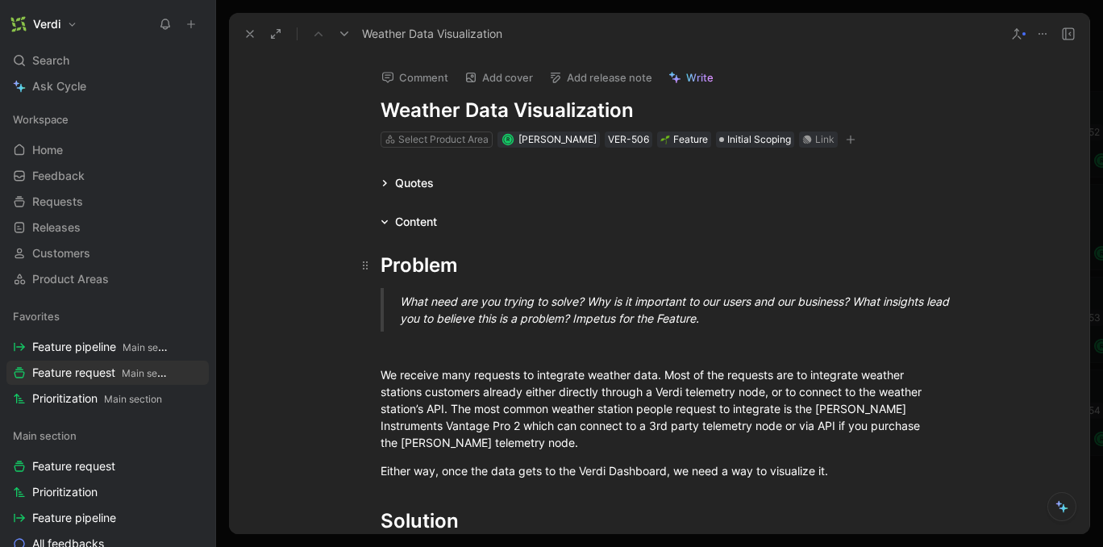
scroll to position [19, 0]
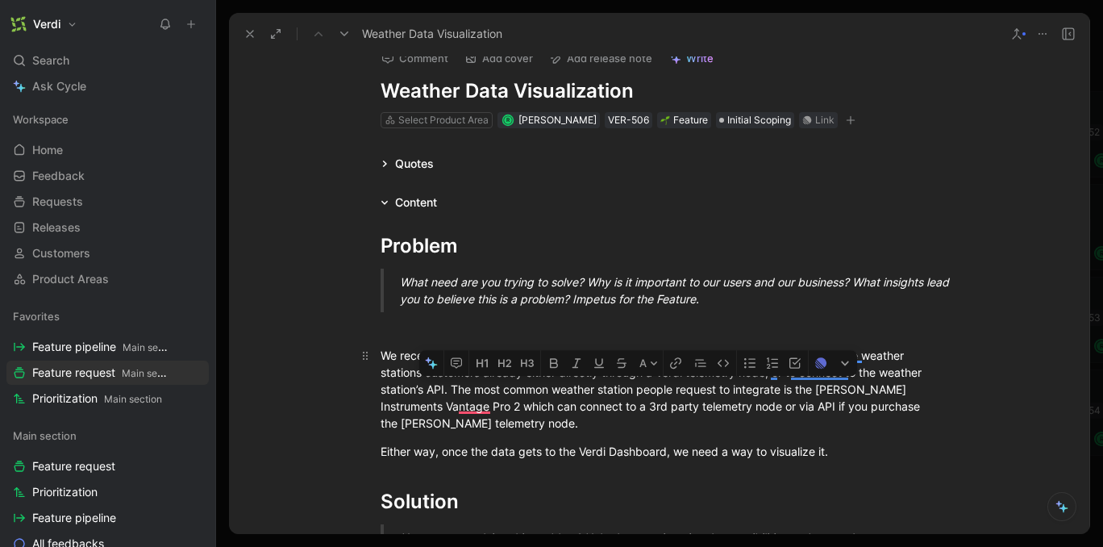
drag, startPoint x: 822, startPoint y: 388, endPoint x: 457, endPoint y: 401, distance: 365.6
click at [456, 401] on div "We receive many requests to integrate weather data. Most of the requests are to…" at bounding box center [660, 389] width 558 height 85
copy div "[PERSON_NAME] Instruments Vantage Pro 2"
click at [244, 39] on icon at bounding box center [250, 33] width 13 height 13
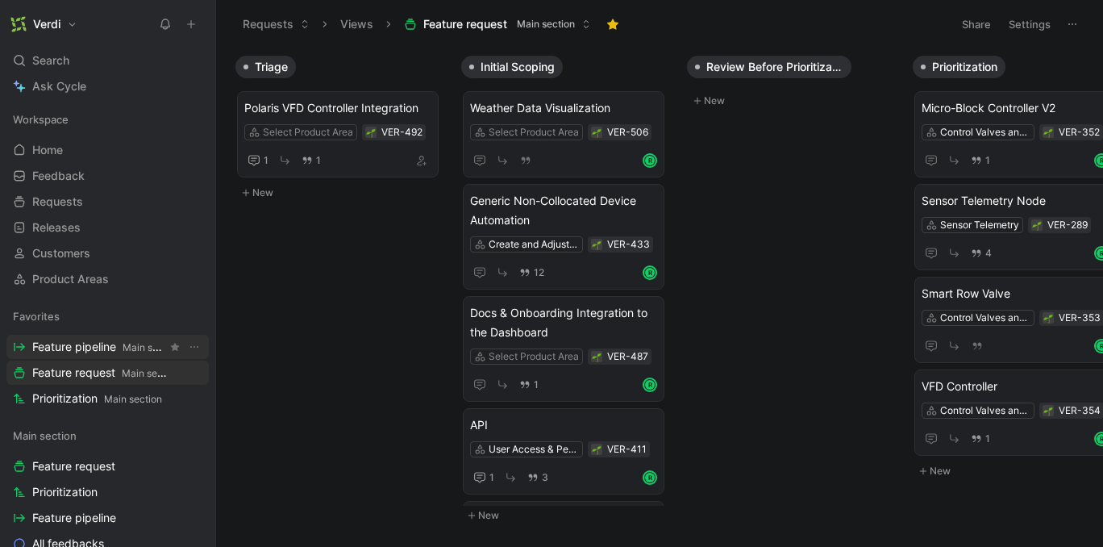
click at [85, 348] on span "Feature pipeline Main section" at bounding box center [99, 347] width 135 height 17
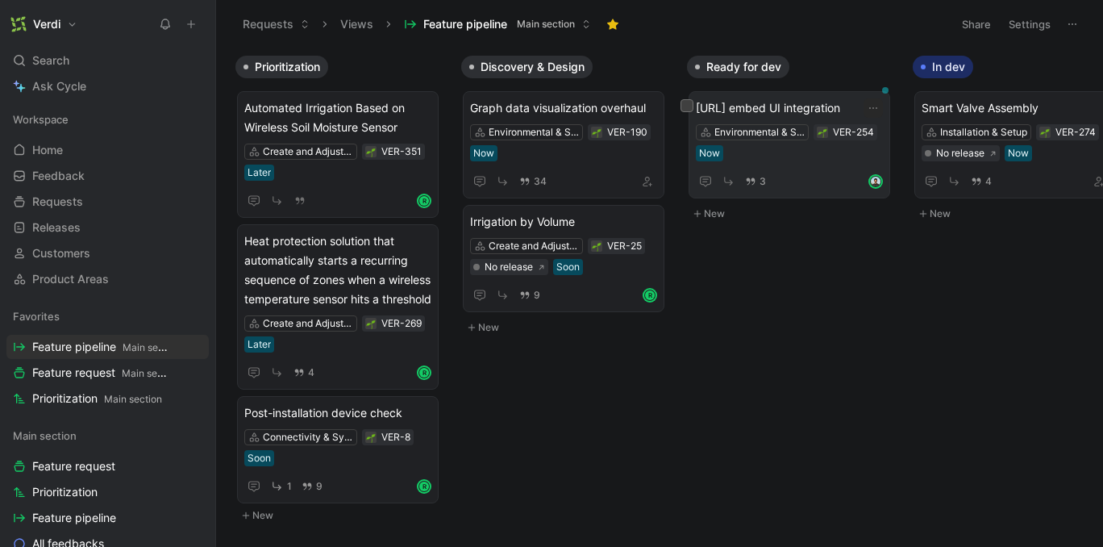
click at [732, 123] on div "[URL] embed UI integration Environmental & Soil Moisture Data VER-254 Now 3" at bounding box center [789, 144] width 187 height 93
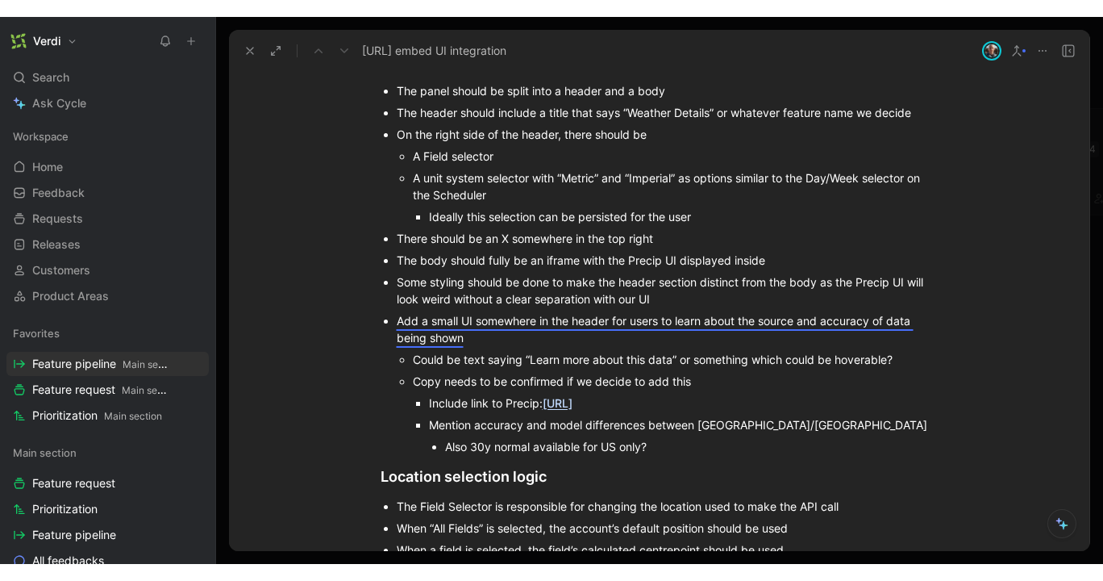
scroll to position [1510, 0]
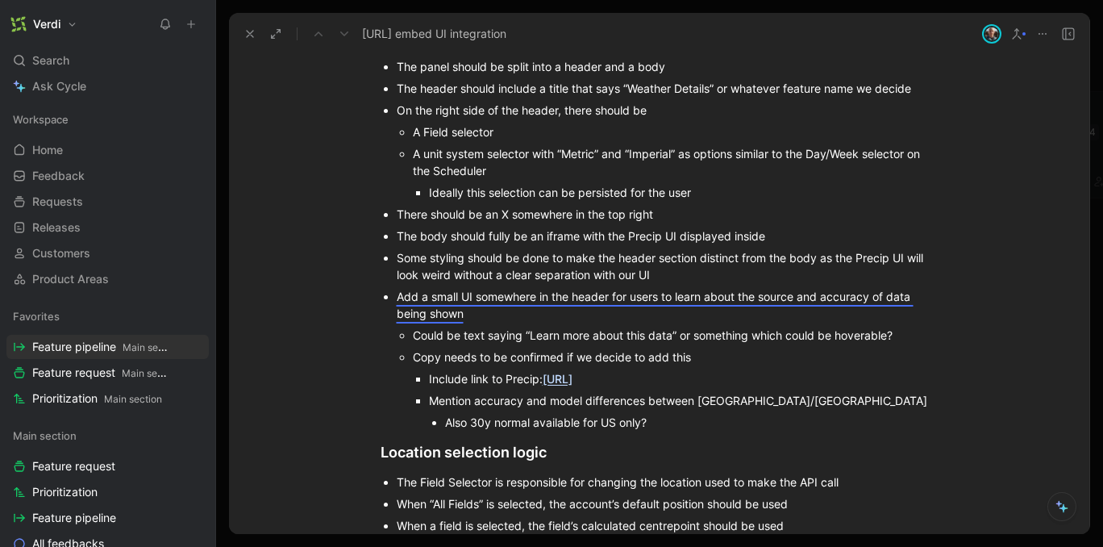
click at [573, 381] on link "[URL]" at bounding box center [558, 379] width 30 height 14
